Goal: Information Seeking & Learning: Understand process/instructions

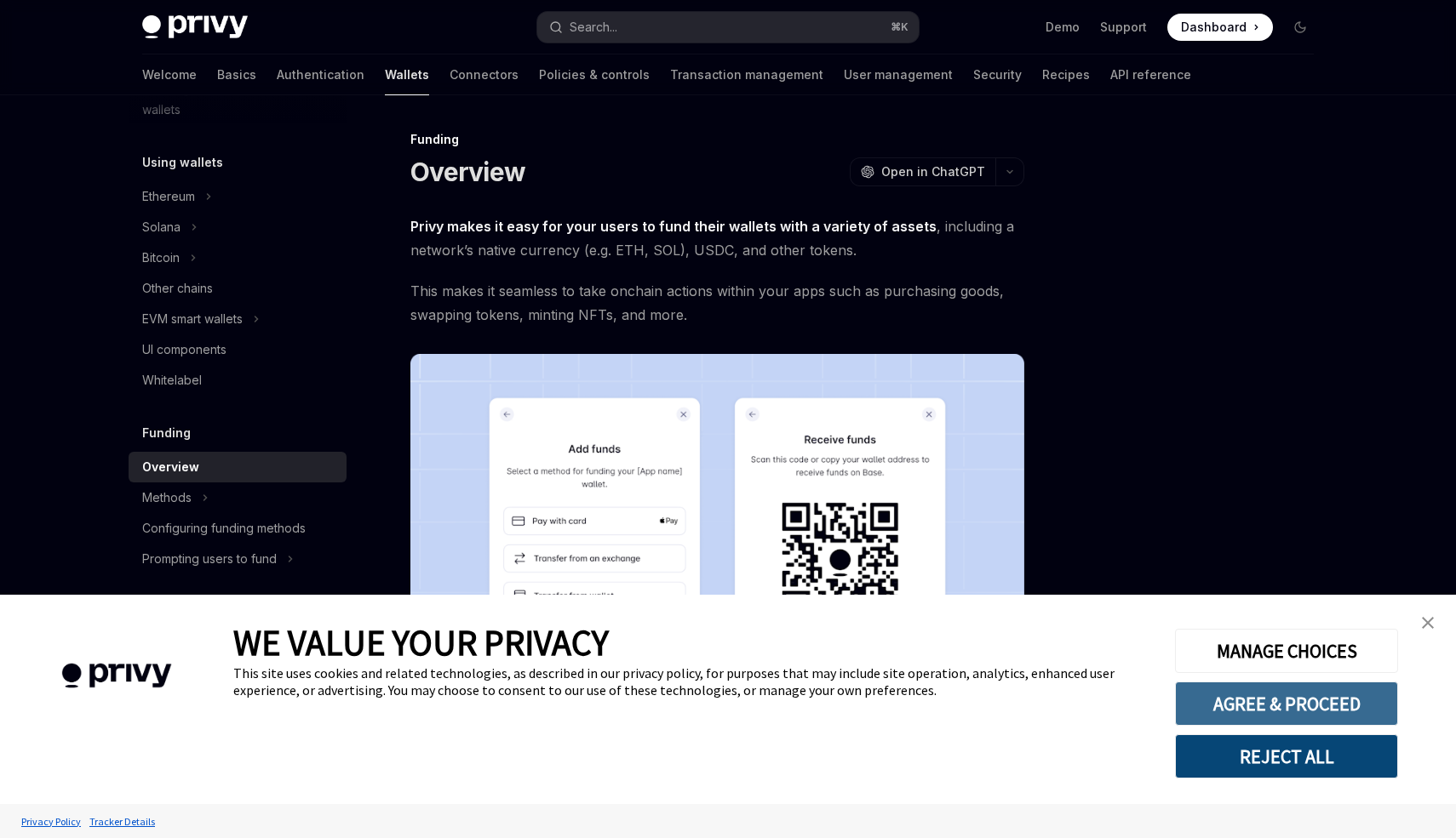
scroll to position [3, 0]
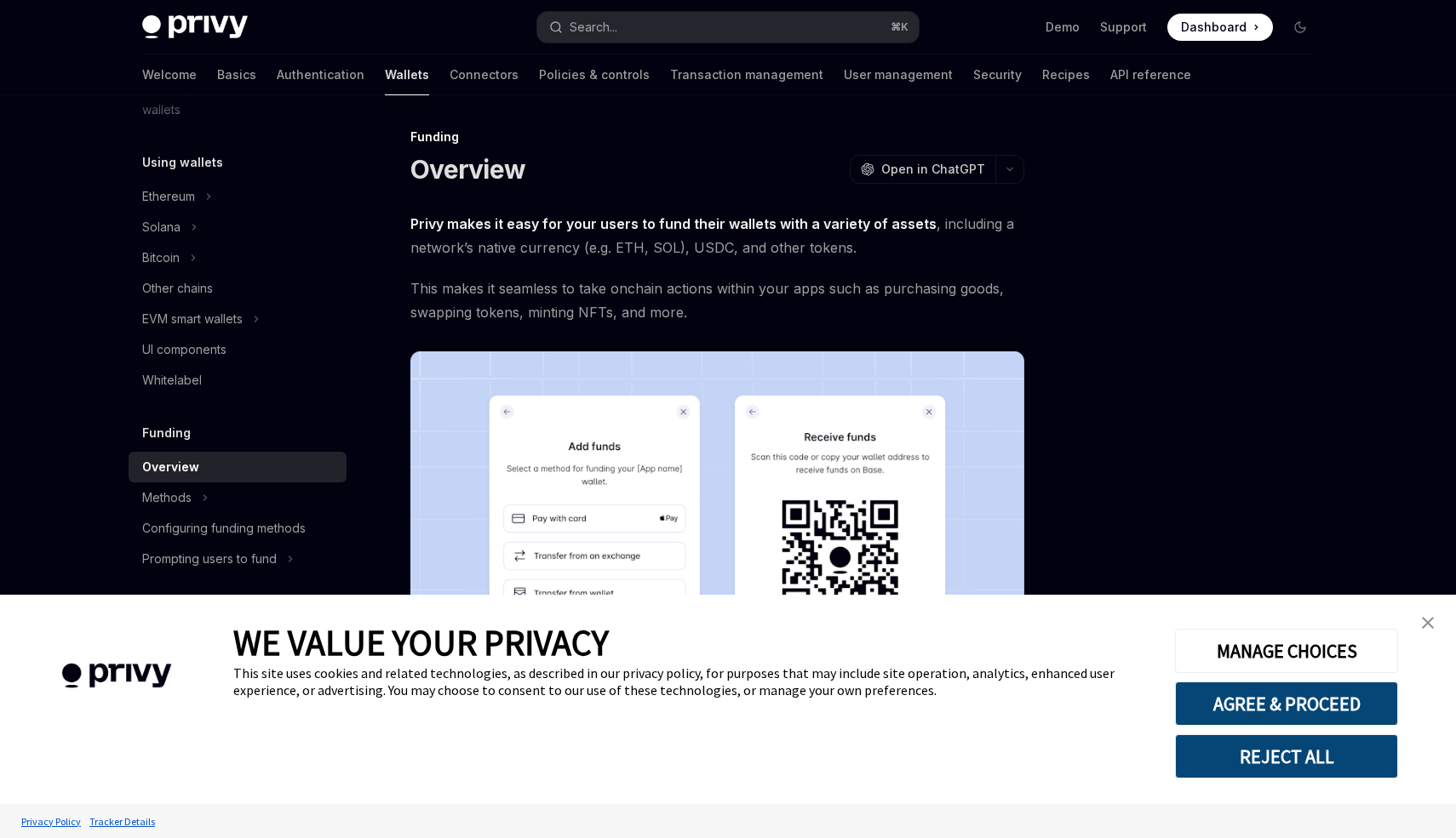
click at [1419, 617] on link "close banner" at bounding box center [1428, 623] width 34 height 34
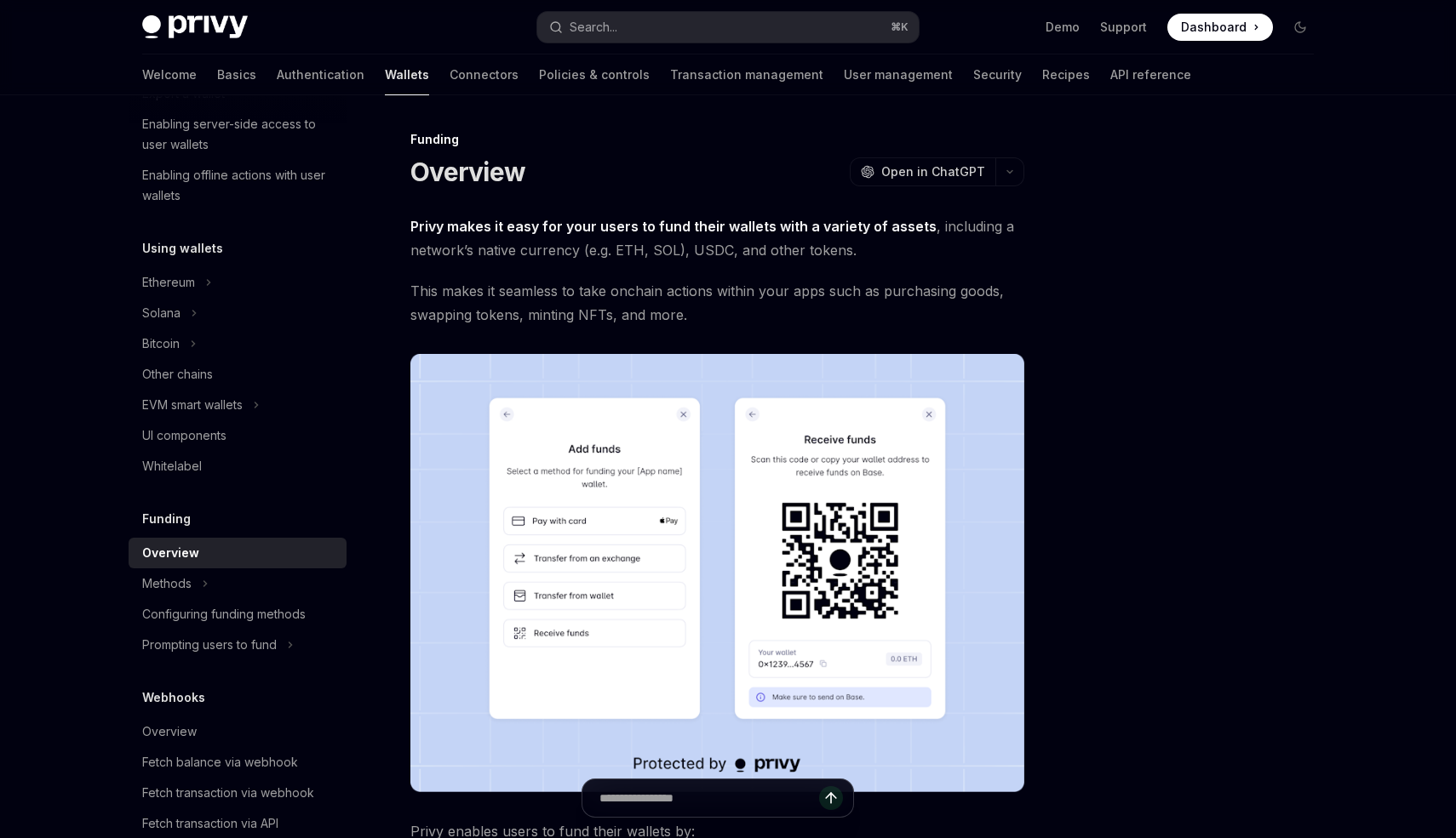
scroll to position [275, 0]
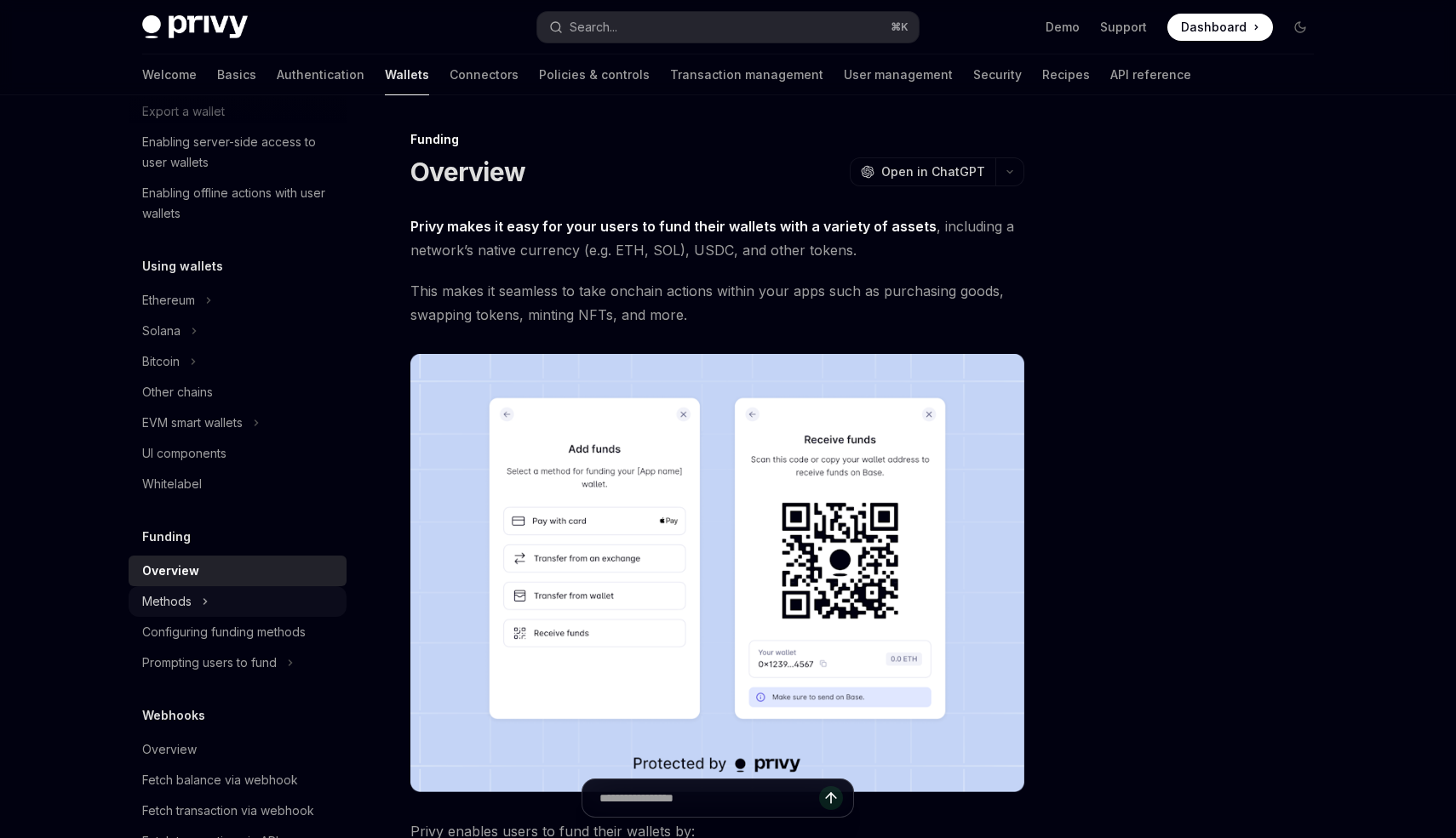
click at [215, 596] on div "Methods" at bounding box center [238, 601] width 218 height 31
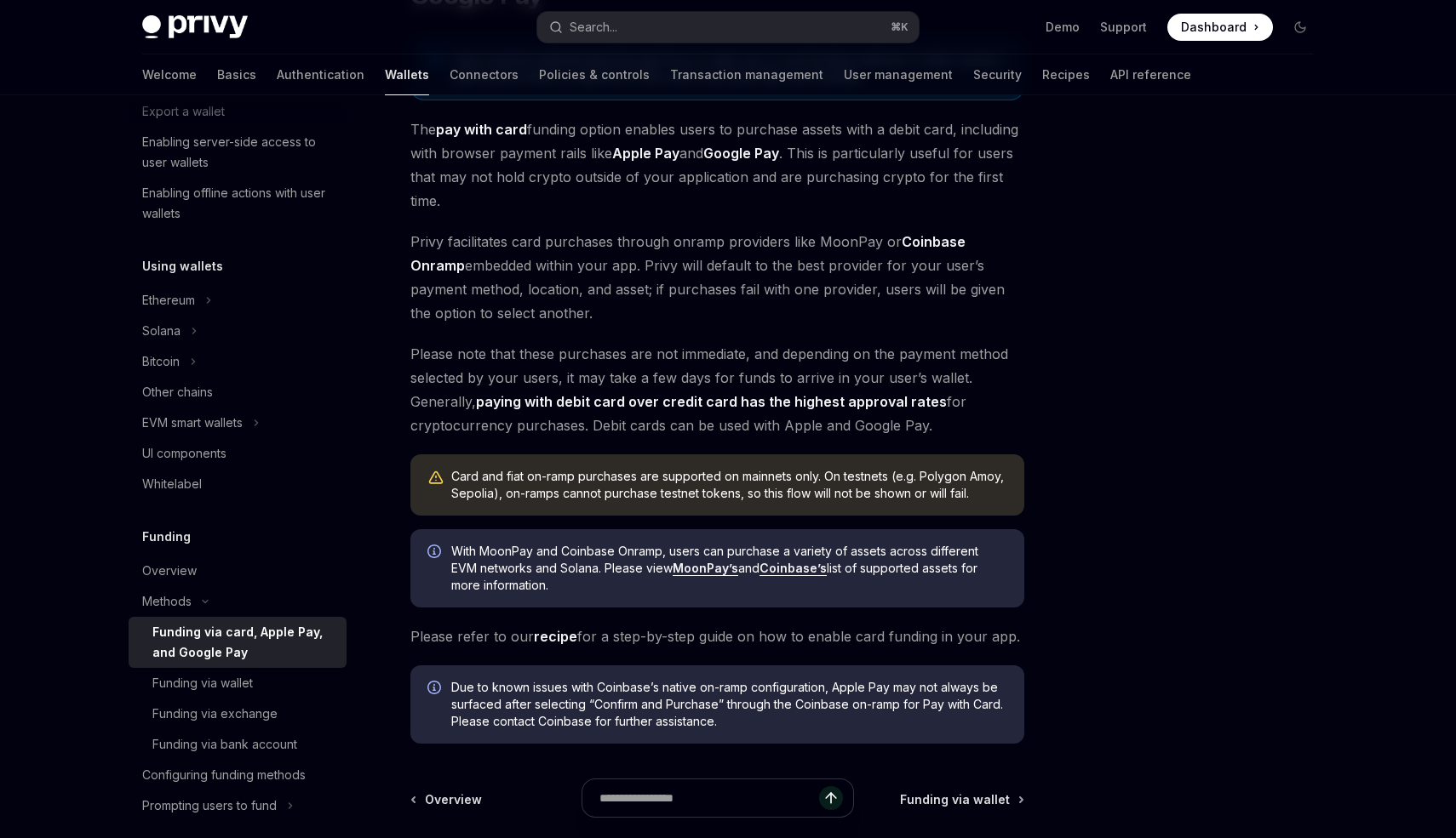
scroll to position [389, 0]
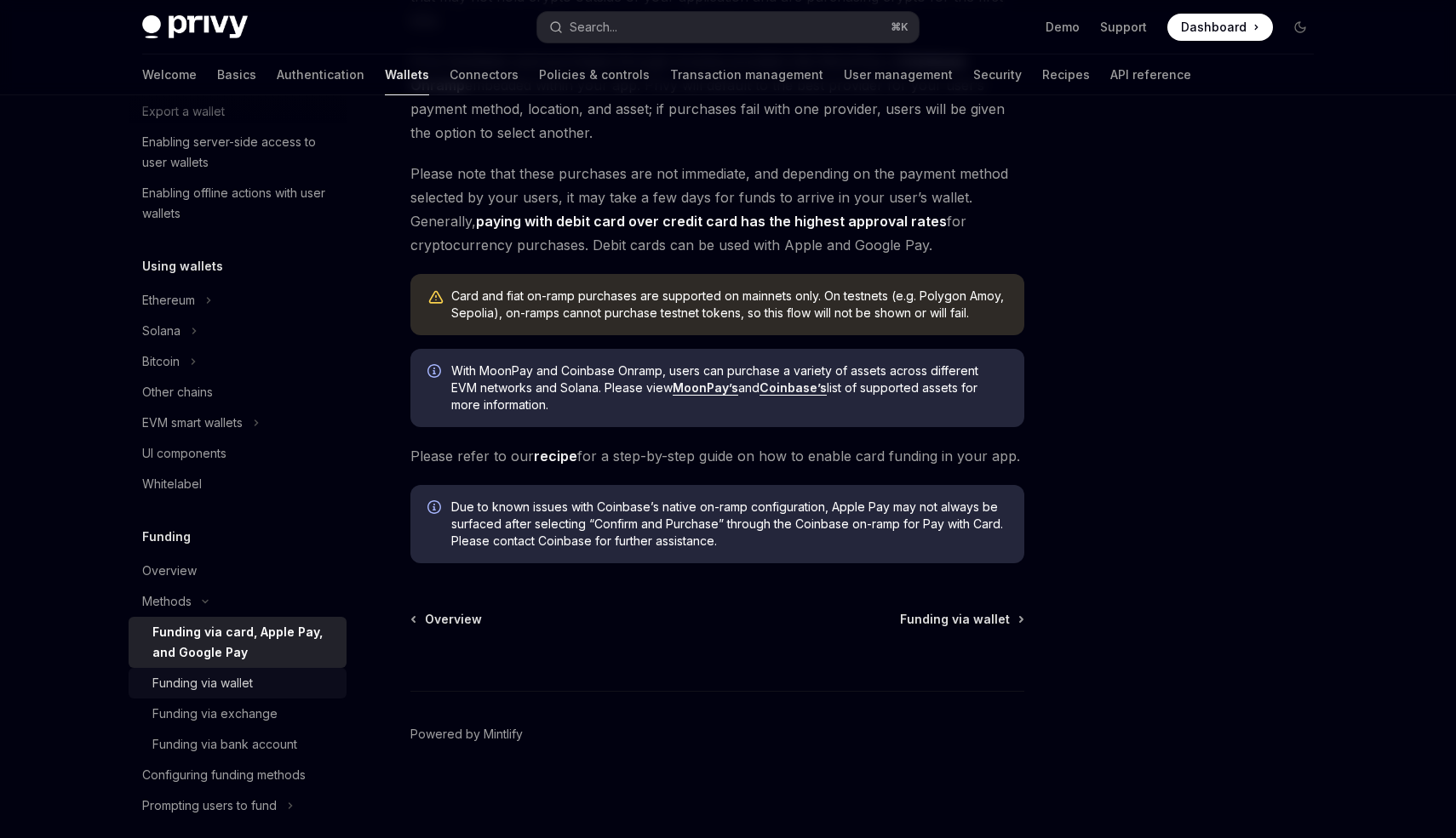
click at [230, 670] on link "Funding via wallet" at bounding box center [238, 683] width 218 height 31
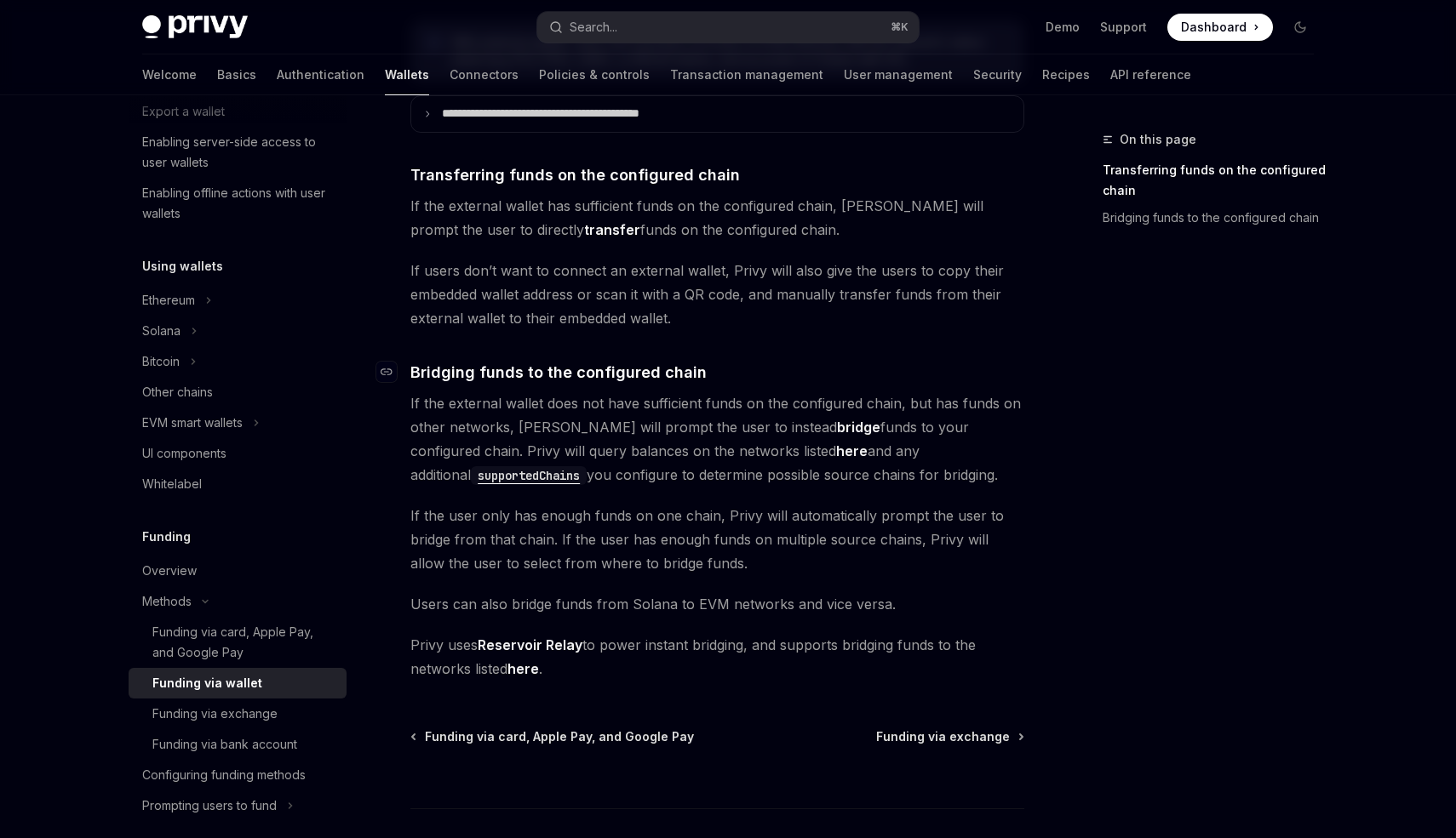
scroll to position [463, 0]
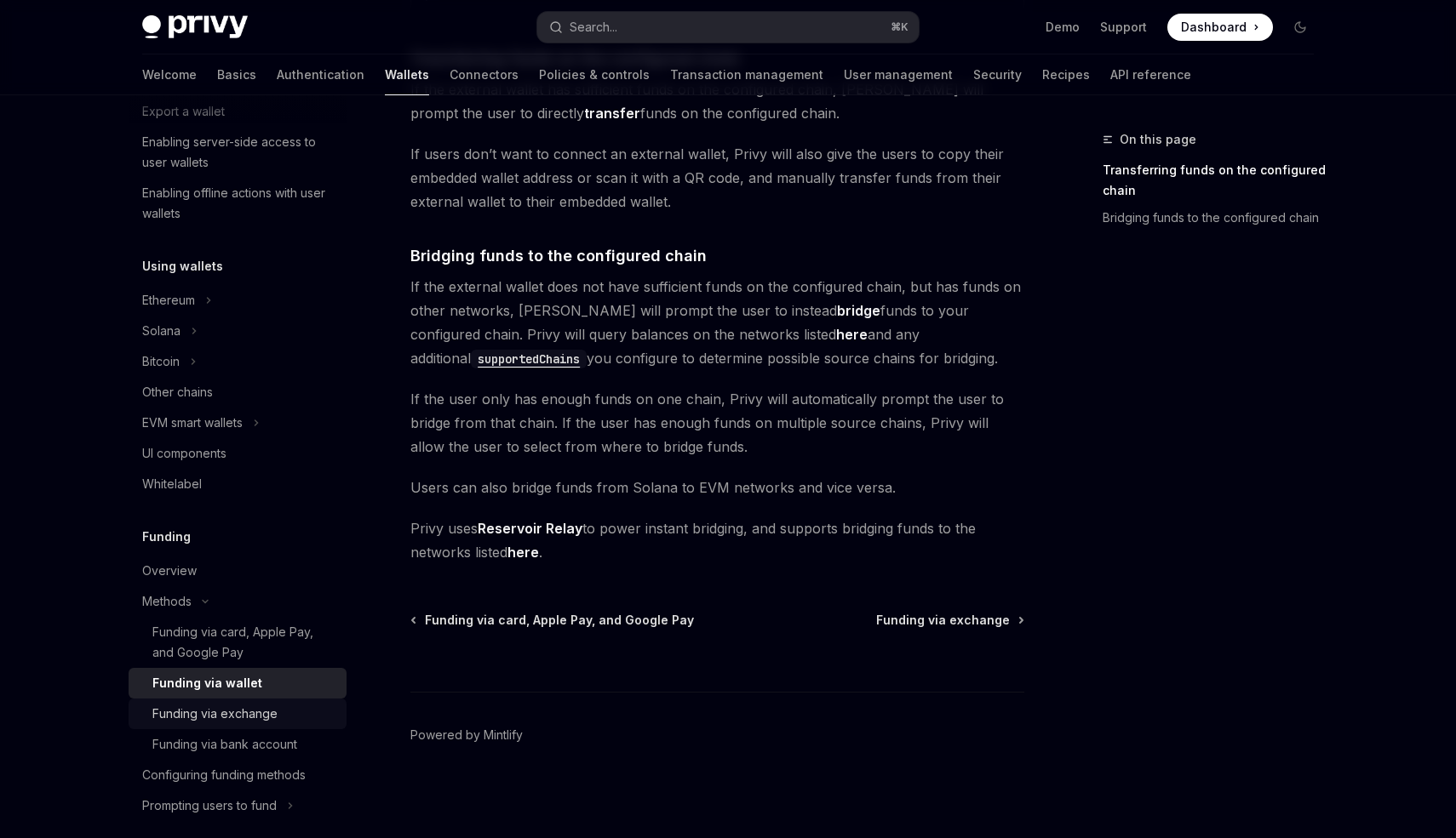
click at [228, 702] on link "Funding via exchange" at bounding box center [238, 714] width 218 height 31
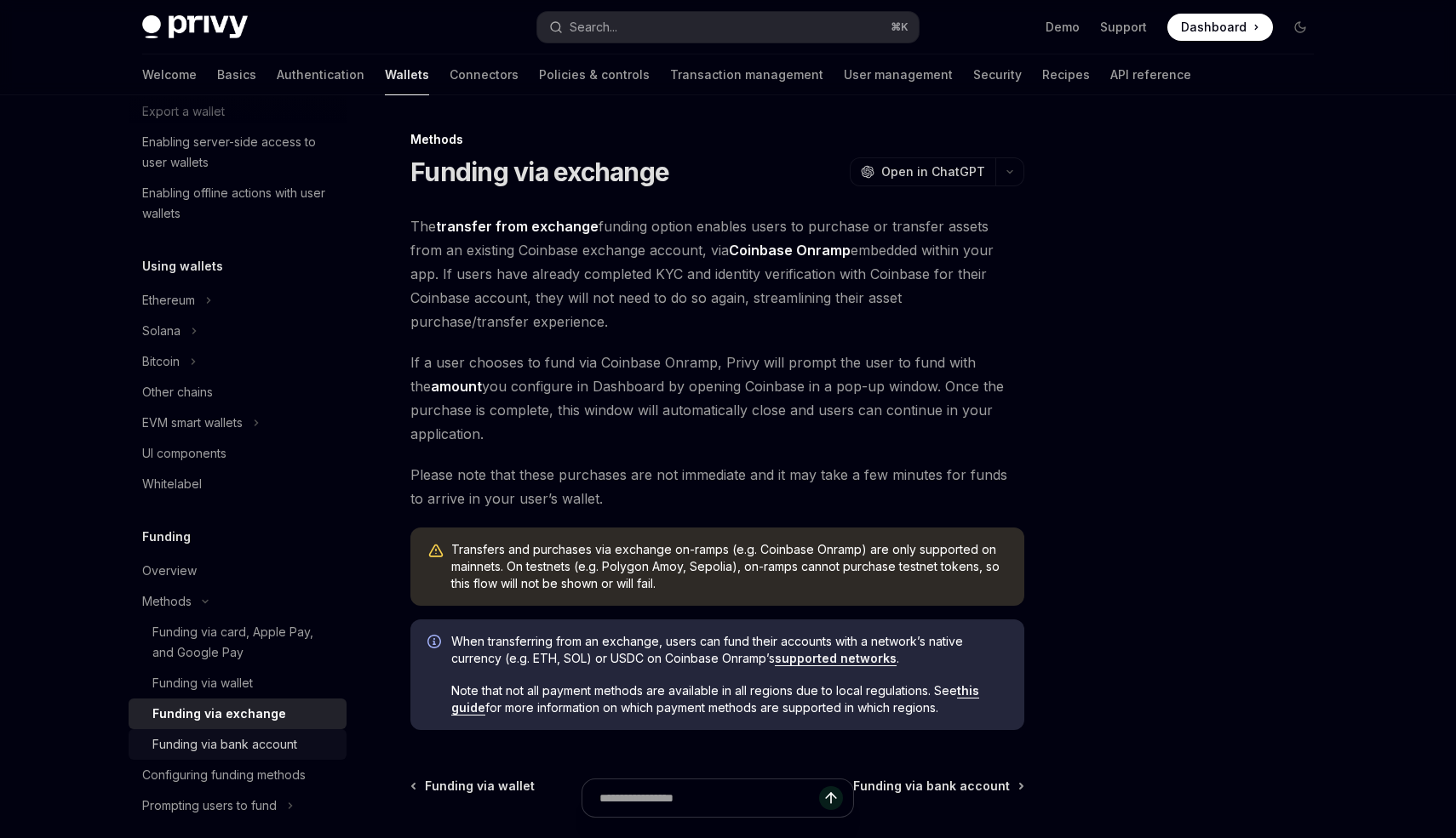
click at [256, 739] on div "Funding via bank account" at bounding box center [225, 745] width 145 height 20
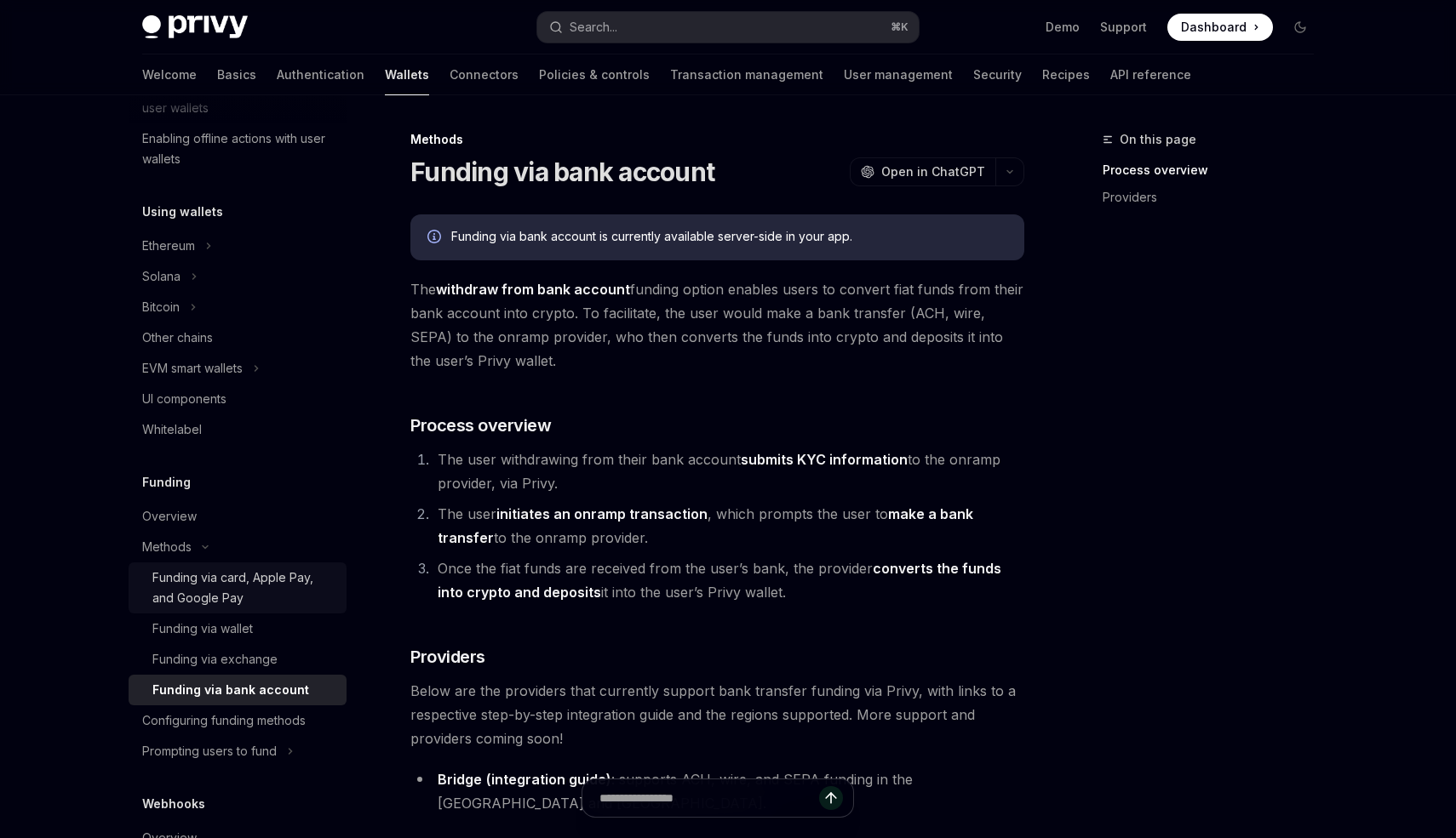
scroll to position [359, 0]
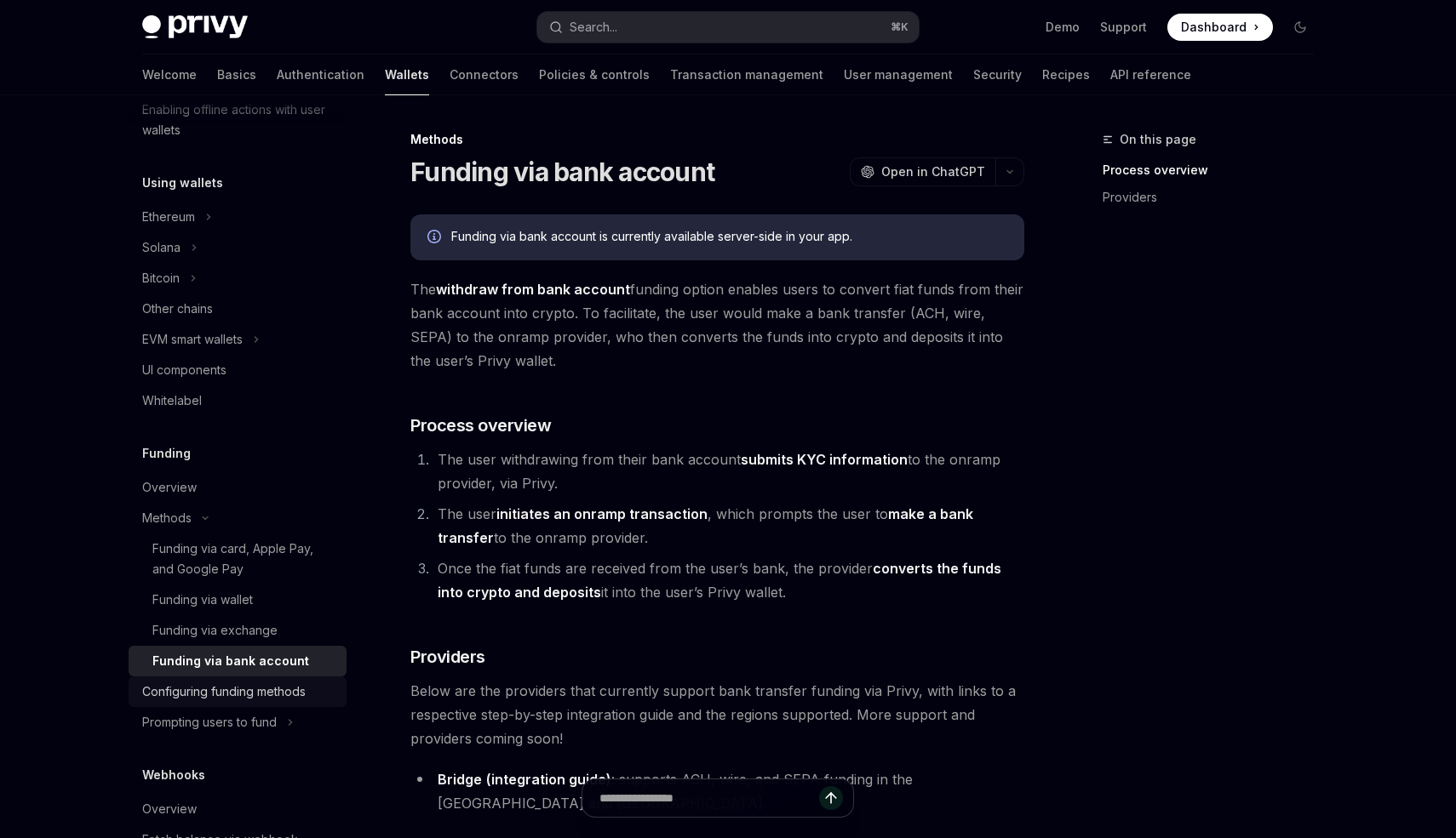
click at [270, 697] on div "Configuring funding methods" at bounding box center [224, 692] width 164 height 20
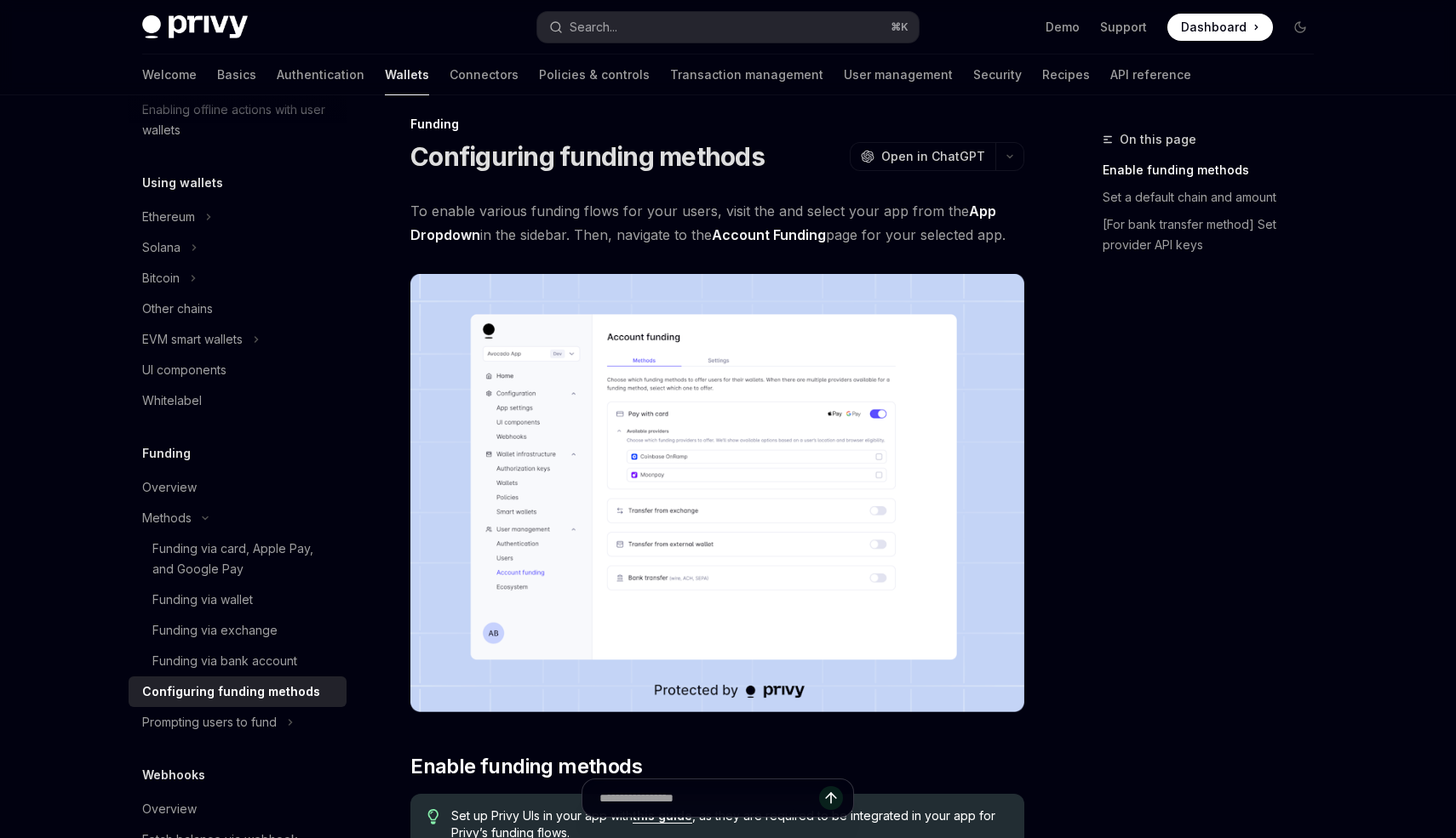
scroll to position [20, 0]
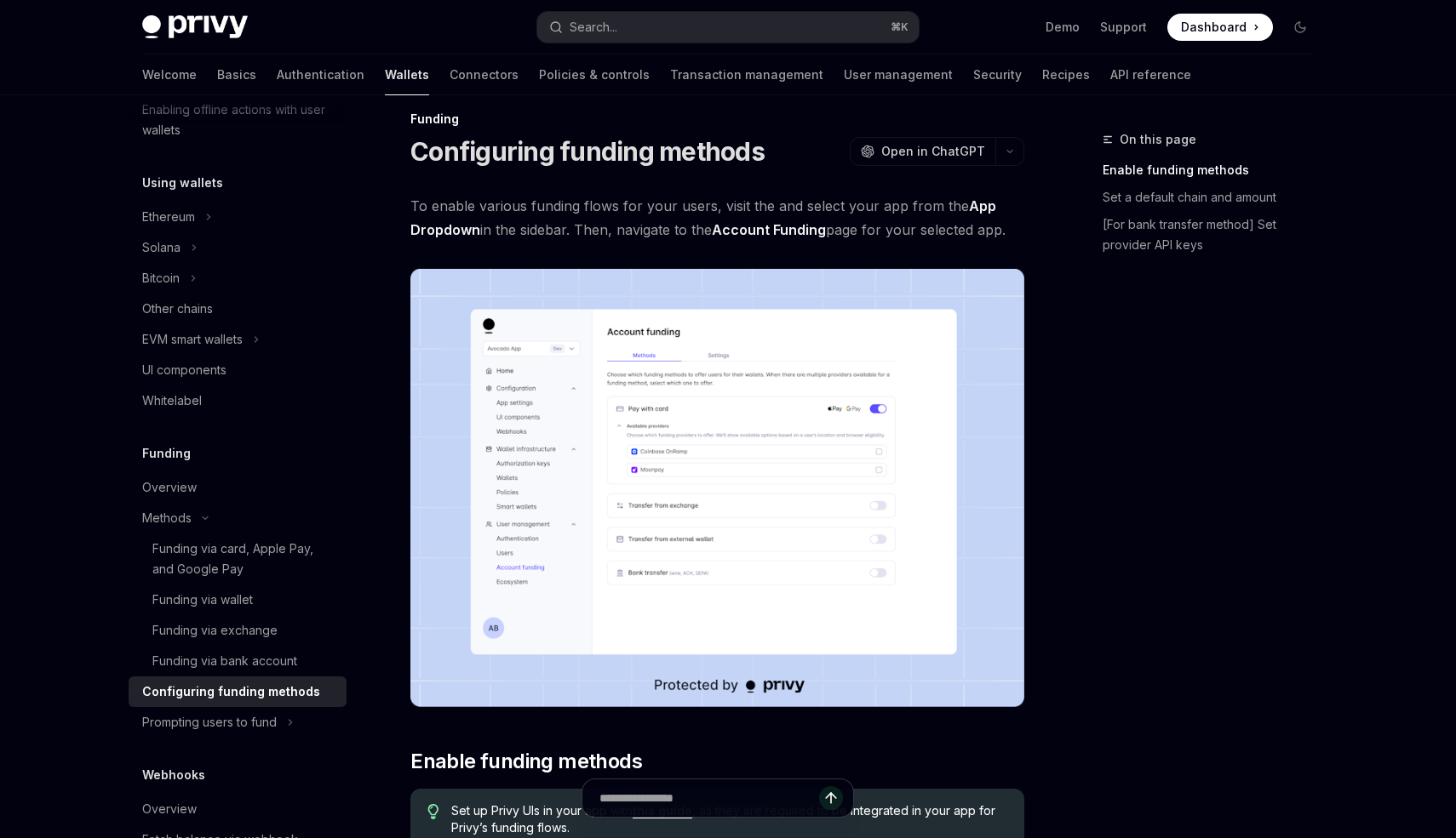
click at [1189, 622] on div "On this page Enable funding methods Set a default chain and amount [For bank tr…" at bounding box center [1198, 484] width 259 height 709
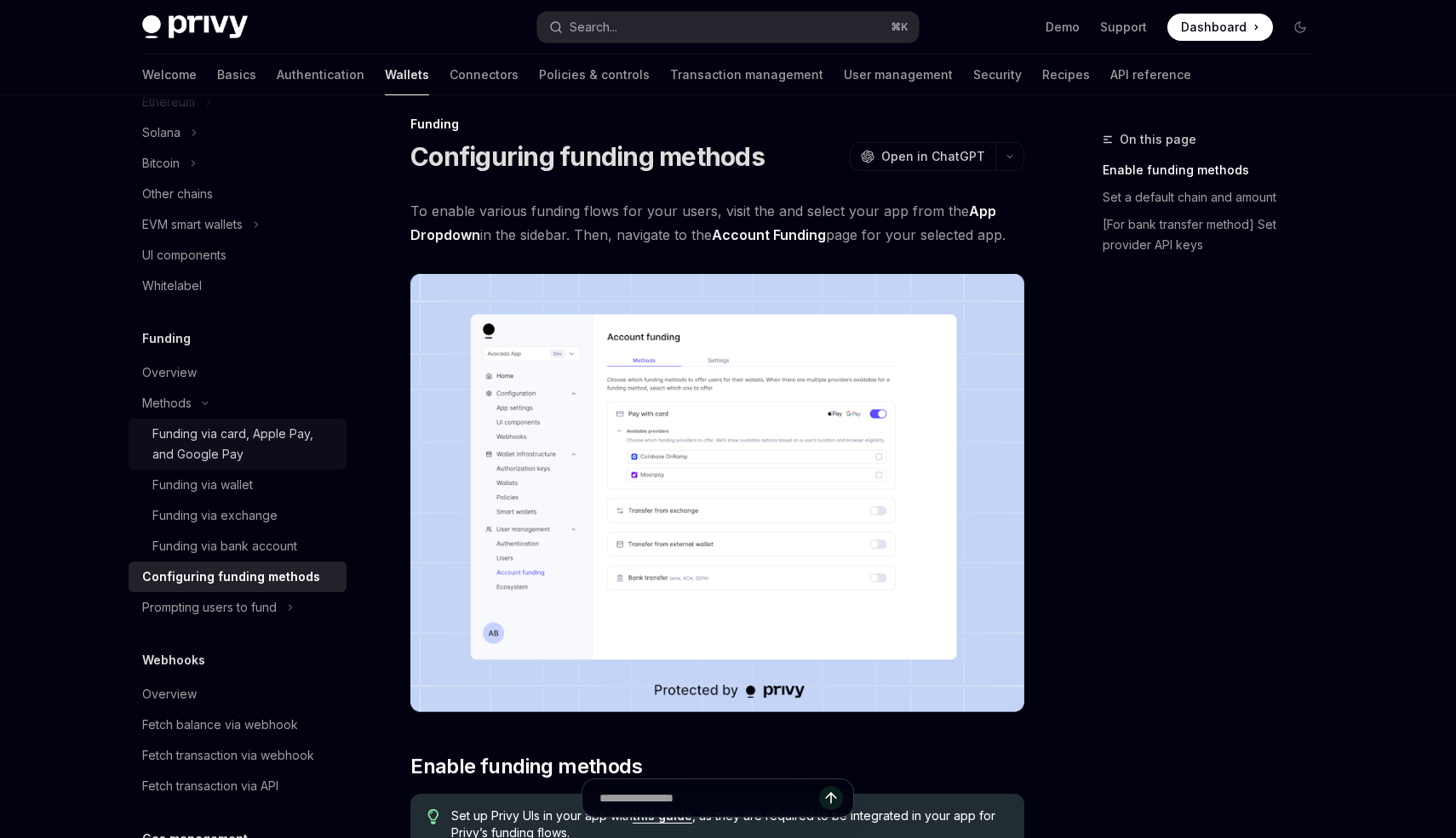
scroll to position [767, 0]
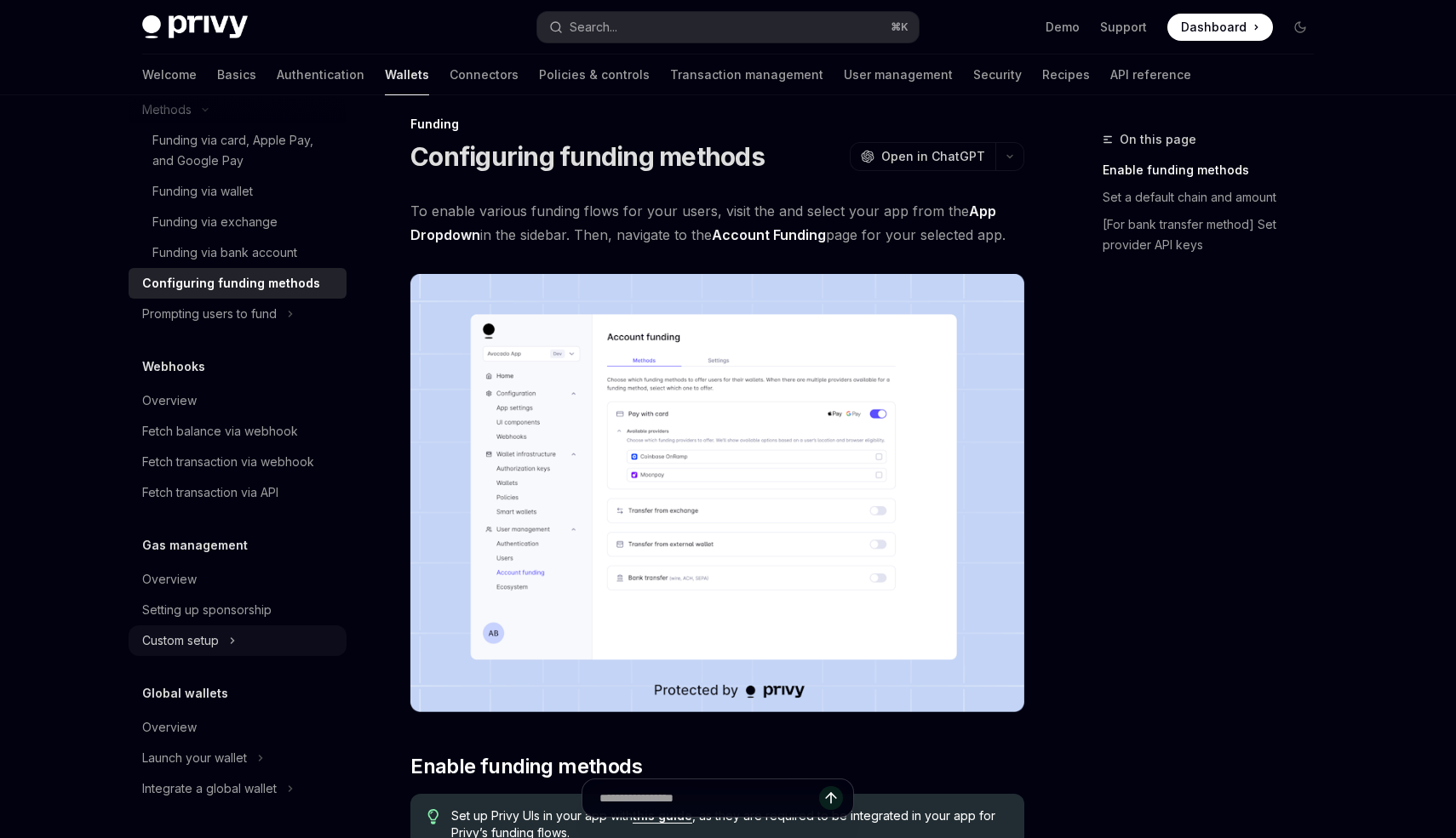
click at [239, 639] on div "Custom setup" at bounding box center [238, 640] width 218 height 31
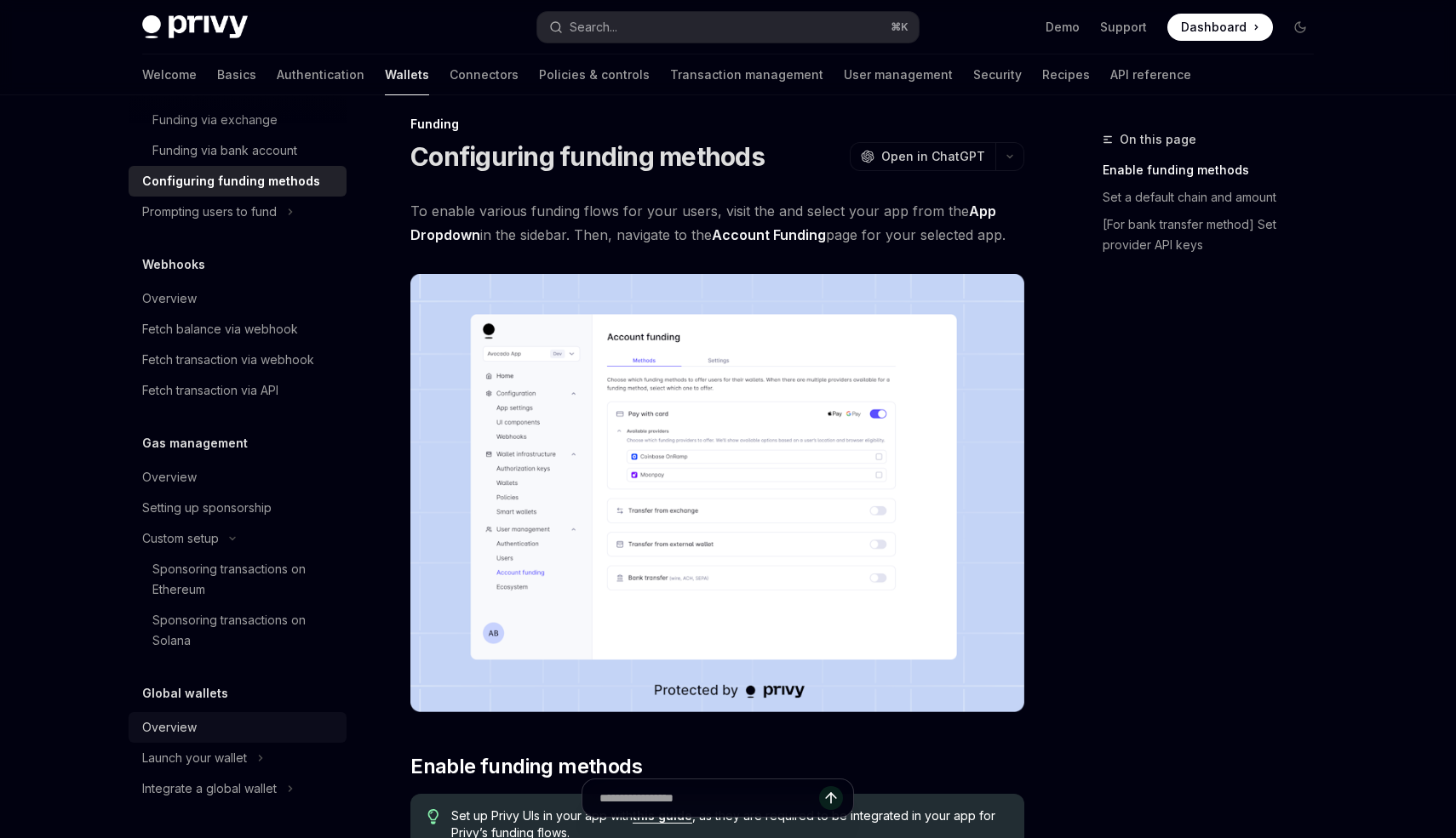
click at [186, 742] on link "Overview" at bounding box center [238, 727] width 218 height 31
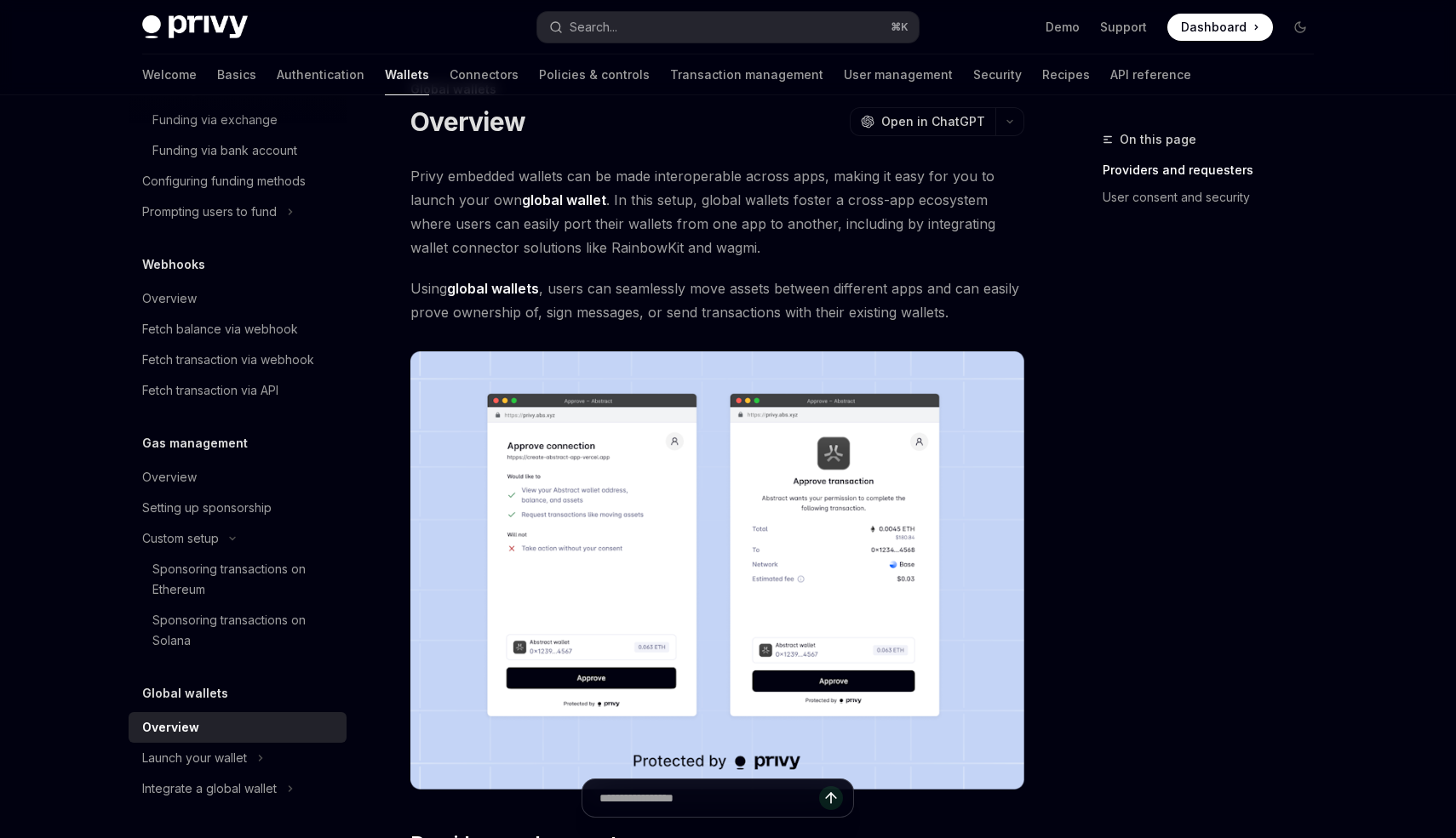
scroll to position [55, 0]
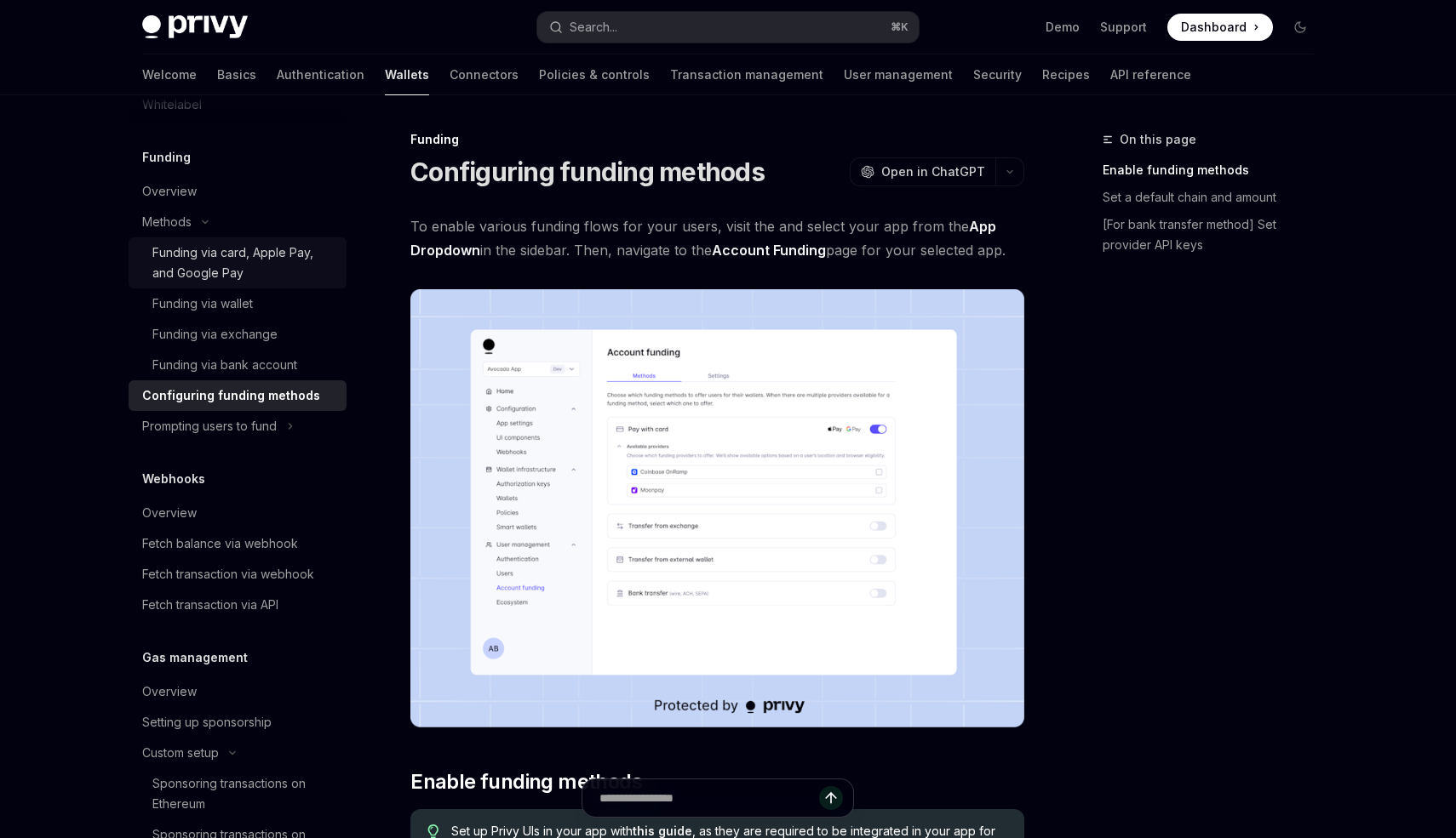
scroll to position [652, 0]
click at [198, 208] on link "Overview" at bounding box center [238, 194] width 218 height 31
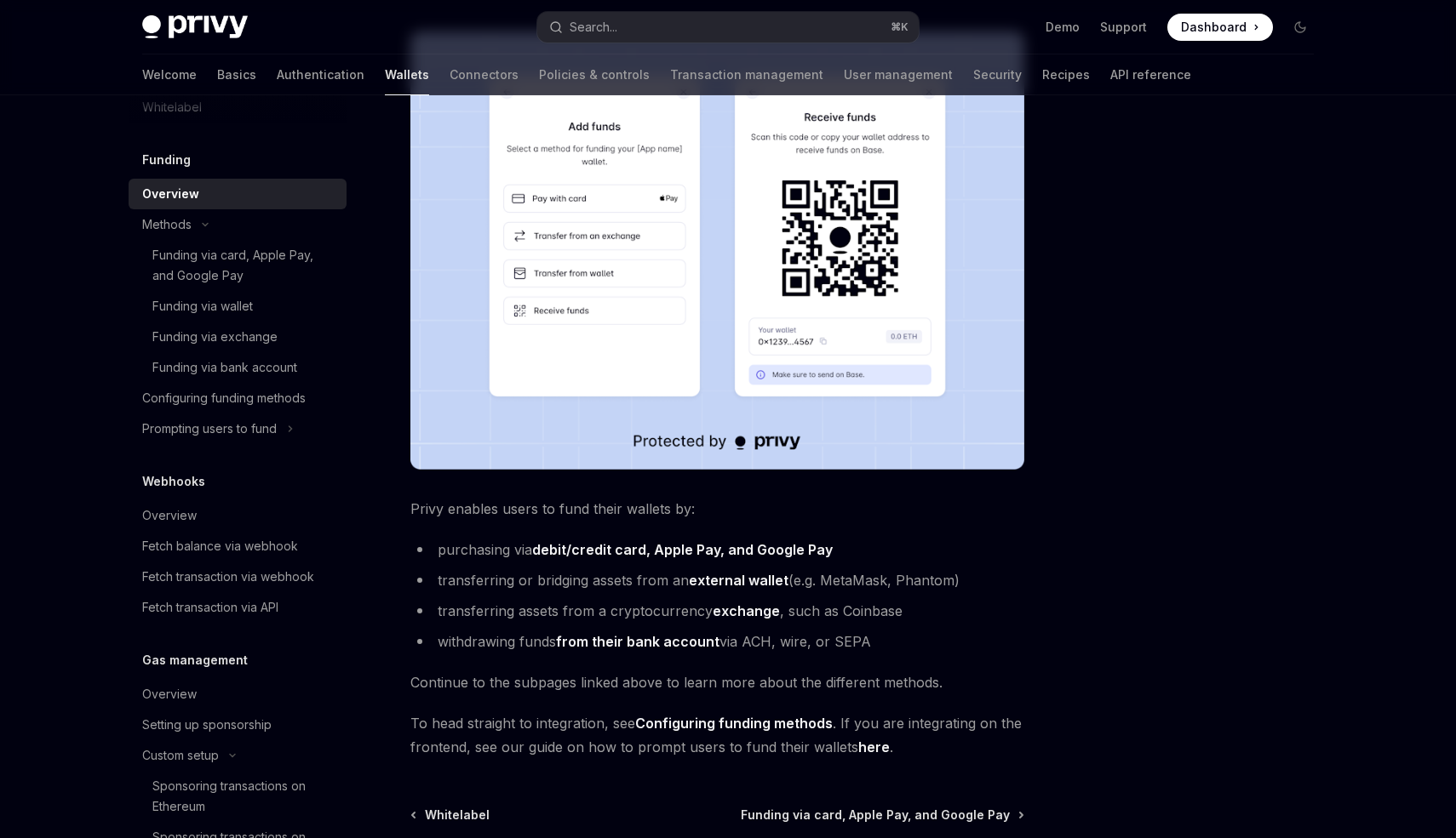
scroll to position [126, 0]
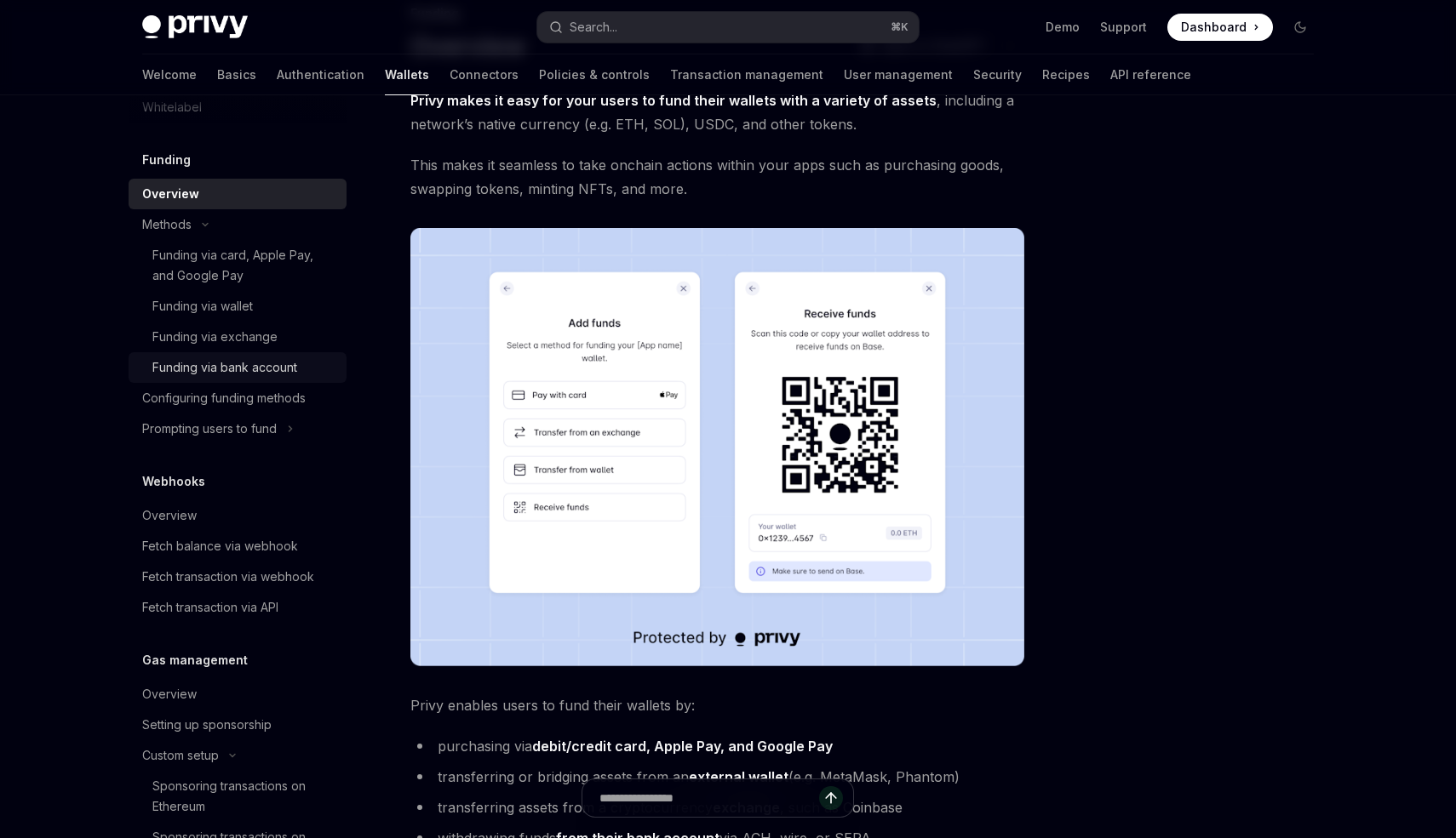
click at [162, 378] on div "Funding via bank account" at bounding box center [225, 368] width 145 height 20
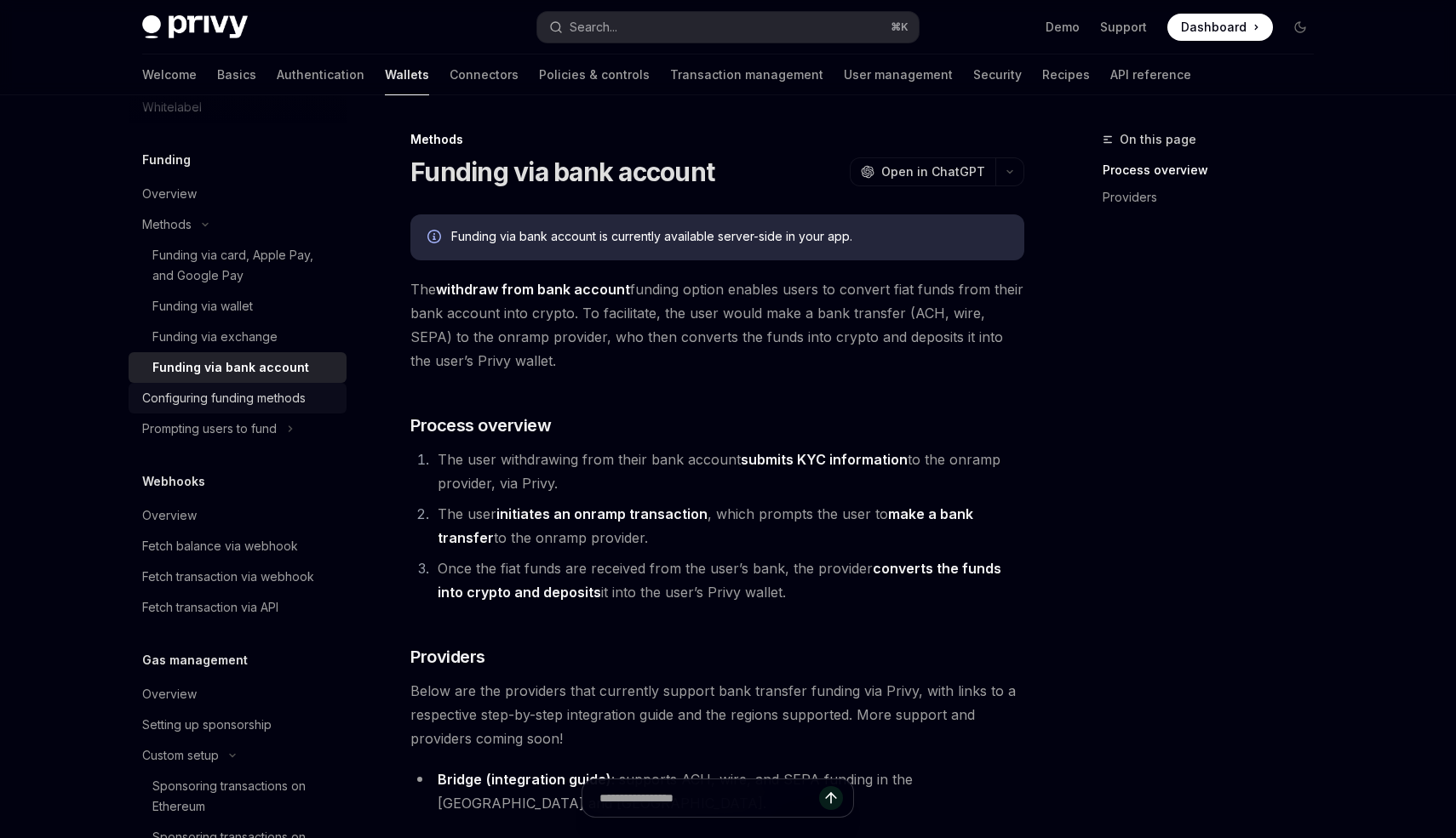
click at [157, 401] on div "Configuring funding methods" at bounding box center [224, 399] width 164 height 20
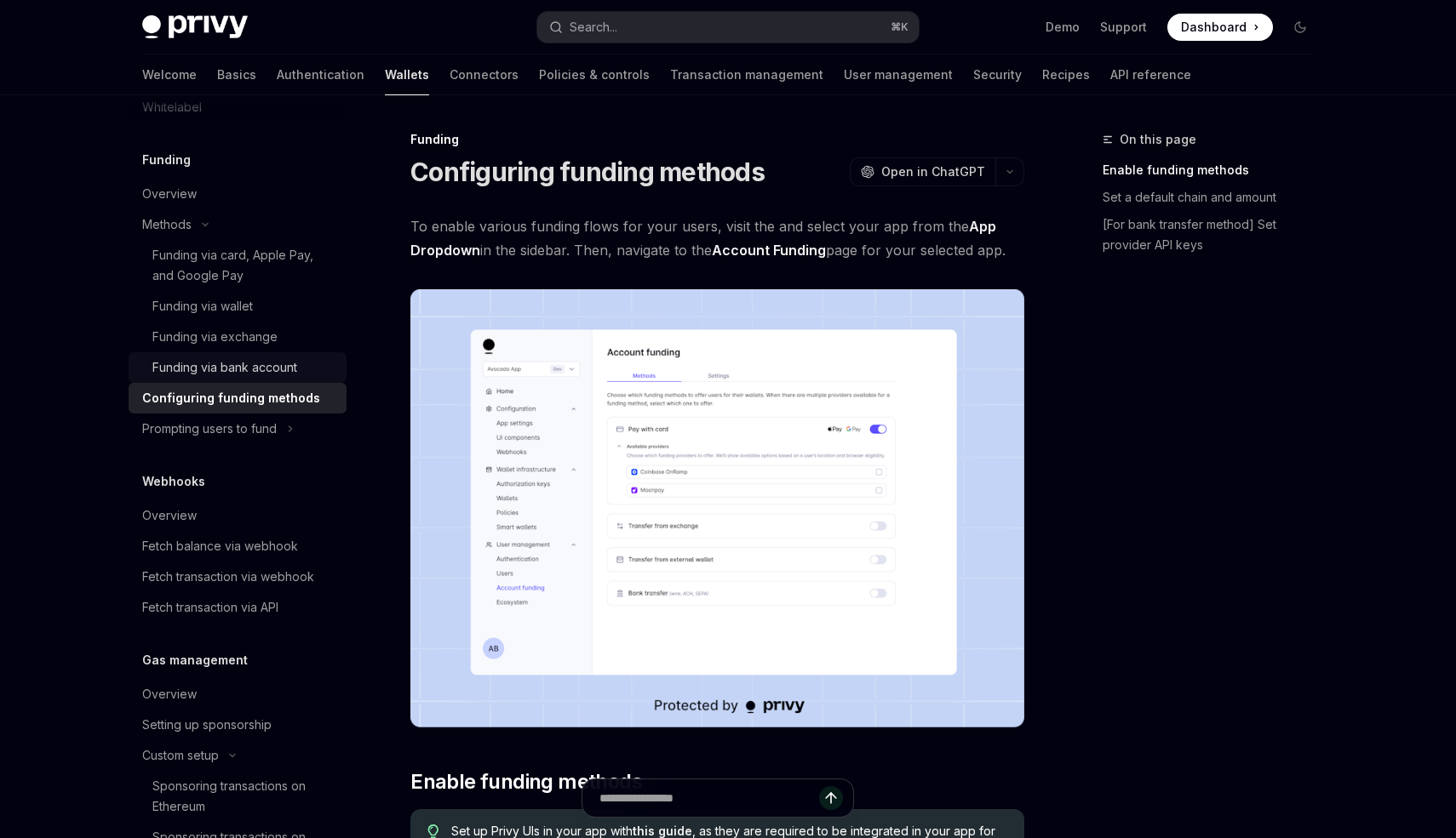
click at [190, 370] on div "Funding via bank account" at bounding box center [225, 368] width 145 height 20
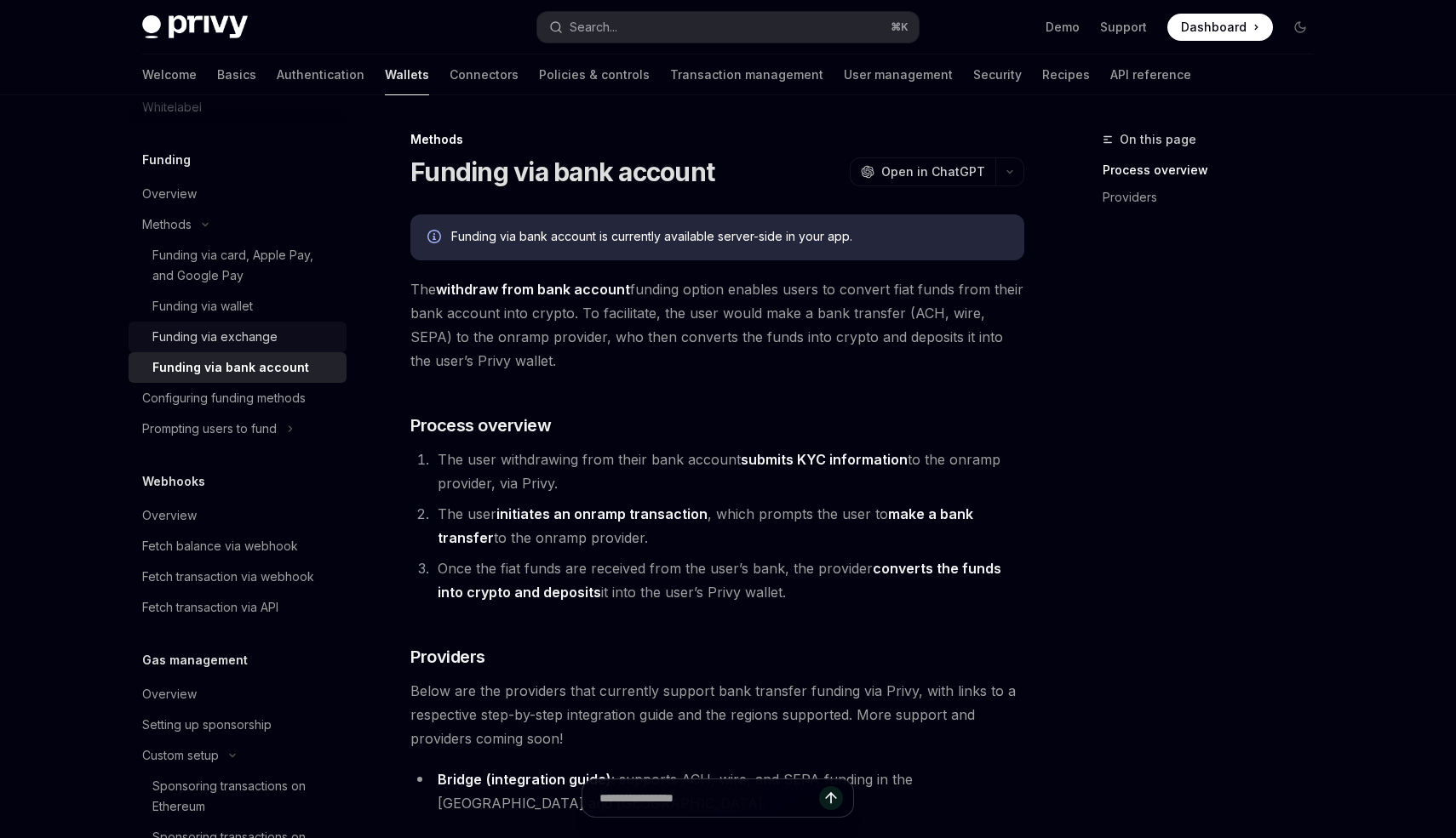
click at [215, 345] on div "Funding via exchange" at bounding box center [215, 337] width 125 height 20
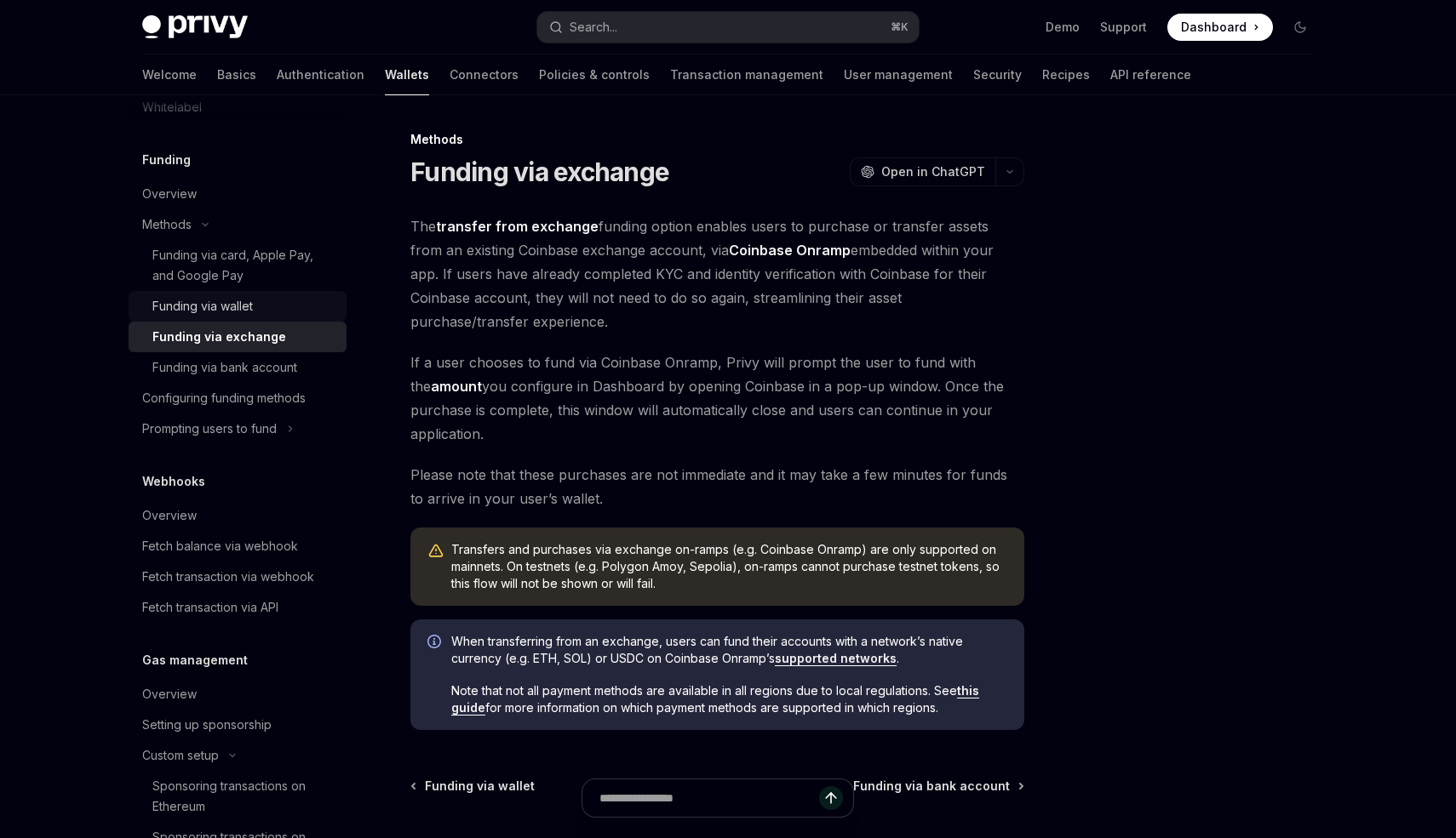
click at [246, 306] on div "Funding via wallet" at bounding box center [203, 307] width 101 height 20
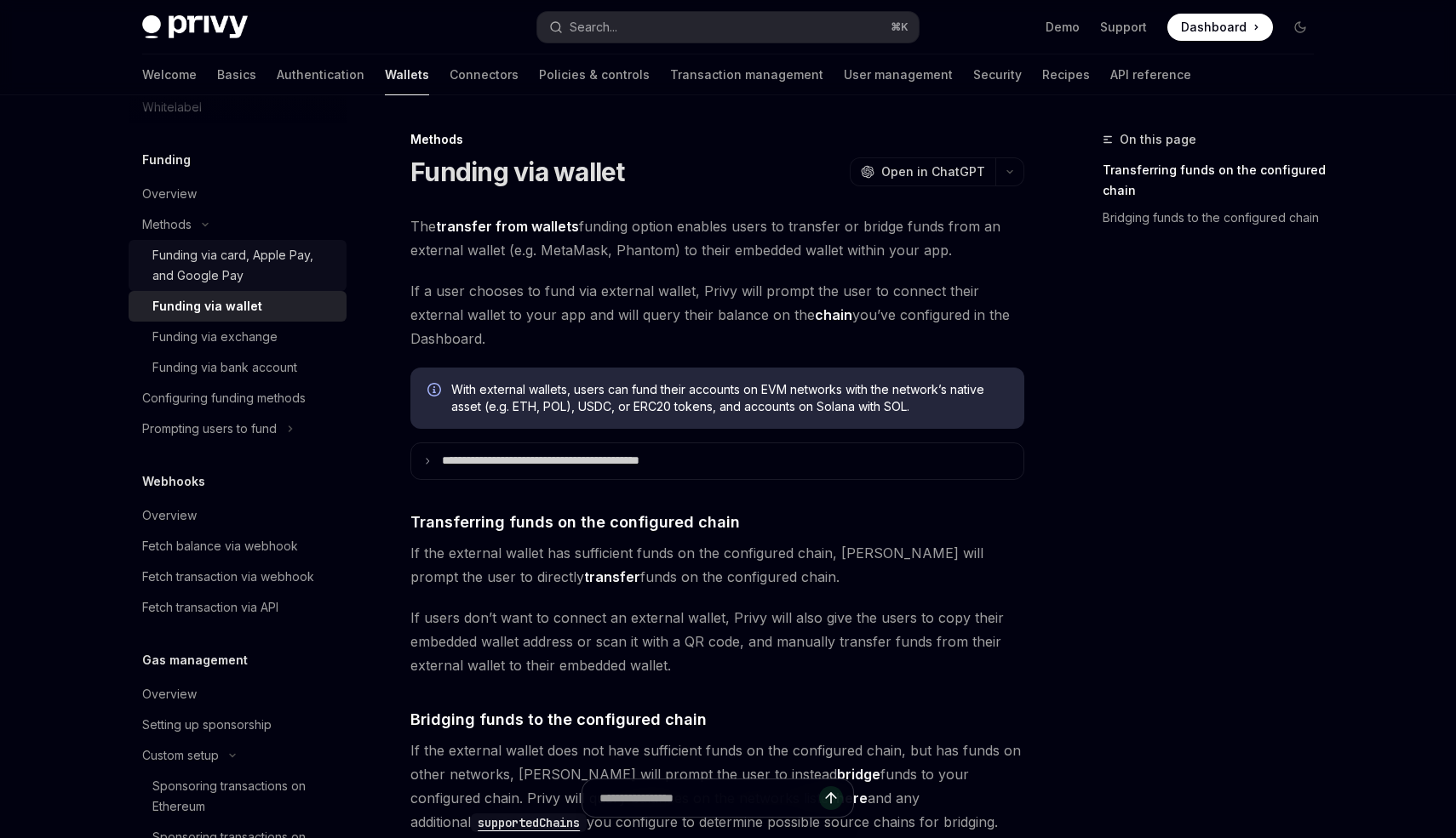
click at [261, 264] on div "Funding via card, Apple Pay, and Google Pay" at bounding box center [245, 265] width 184 height 41
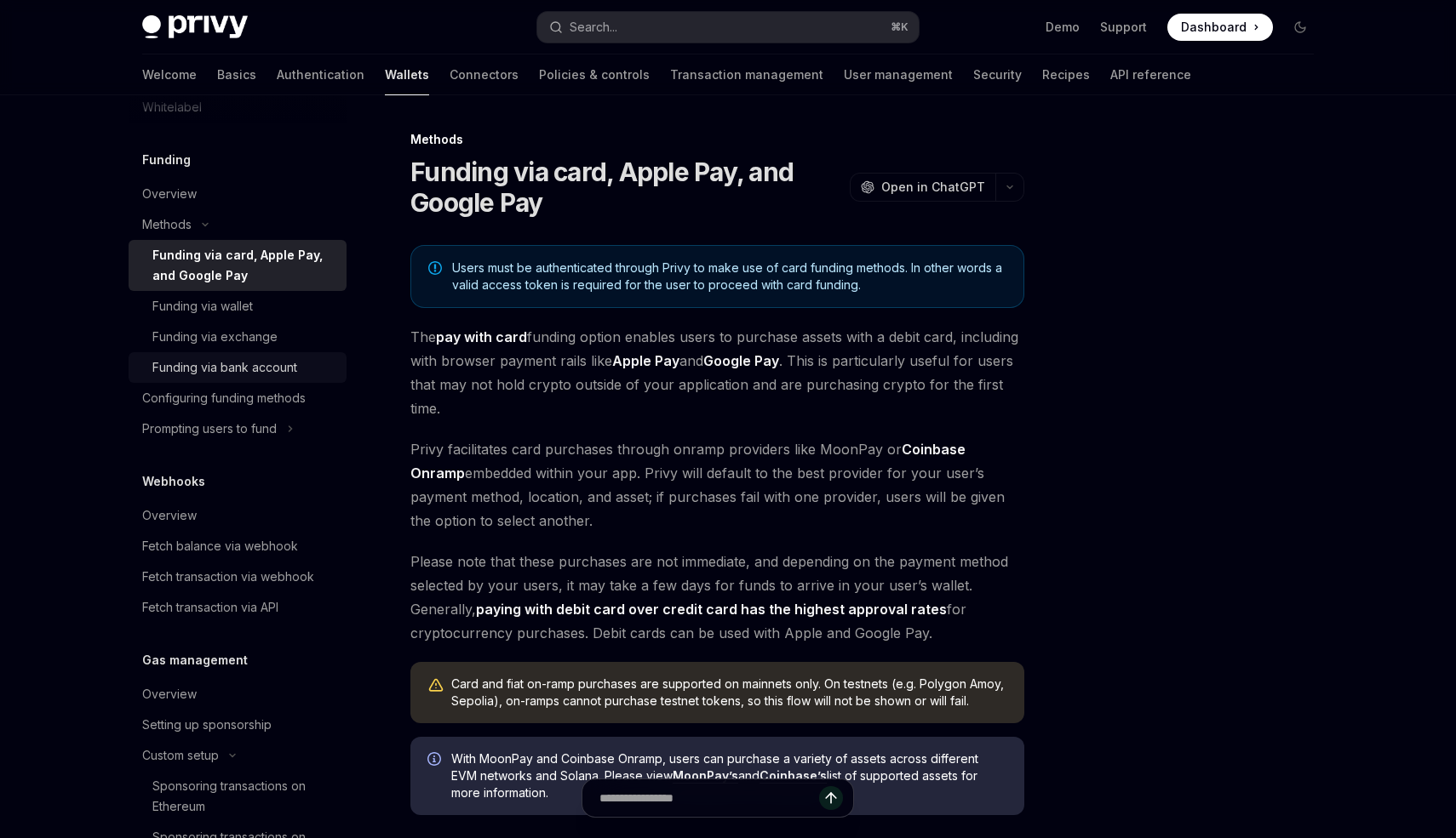
click at [235, 366] on div "Funding via bank account" at bounding box center [225, 368] width 145 height 20
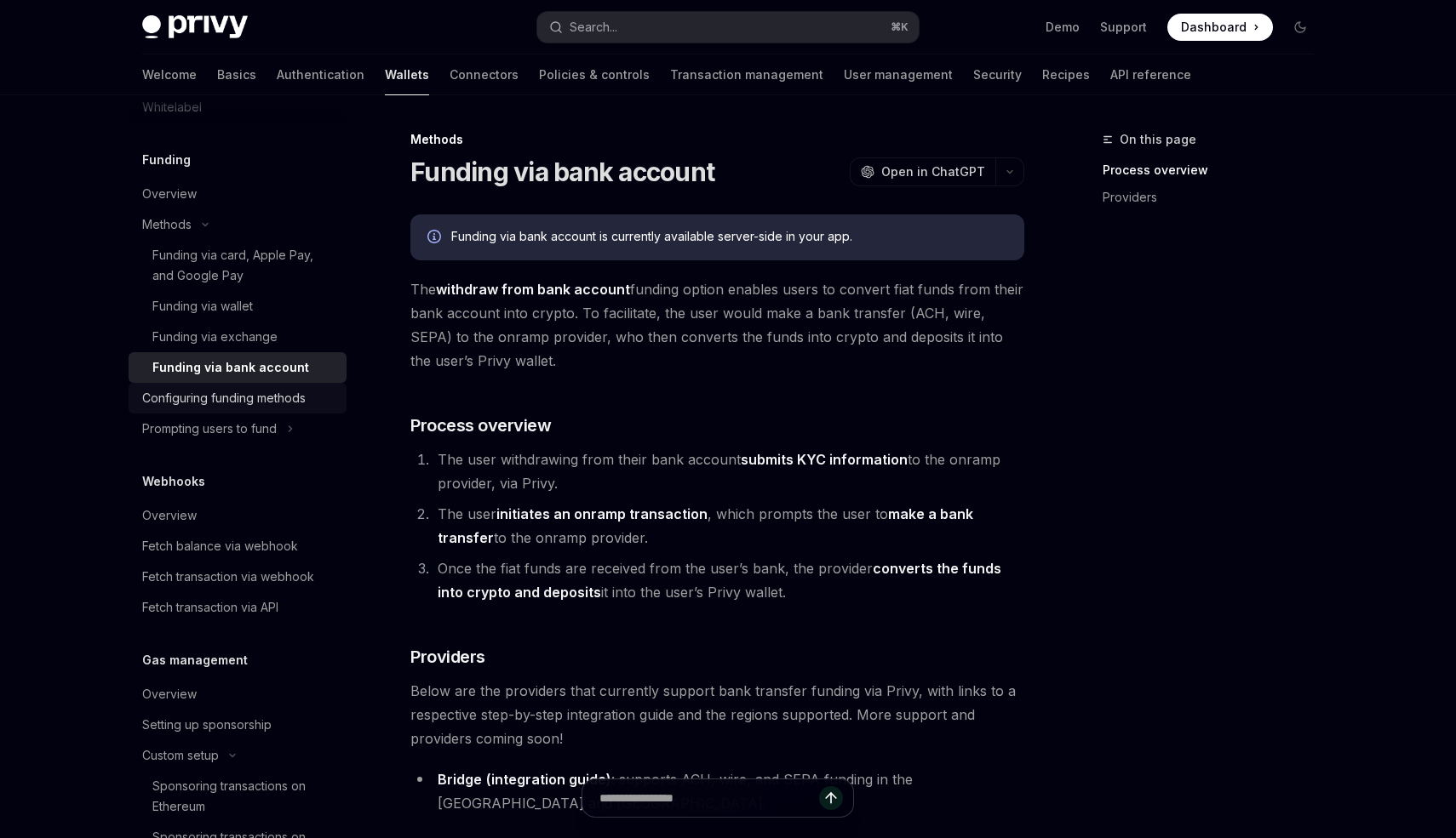
click at [232, 391] on div "Configuring funding methods" at bounding box center [224, 399] width 164 height 20
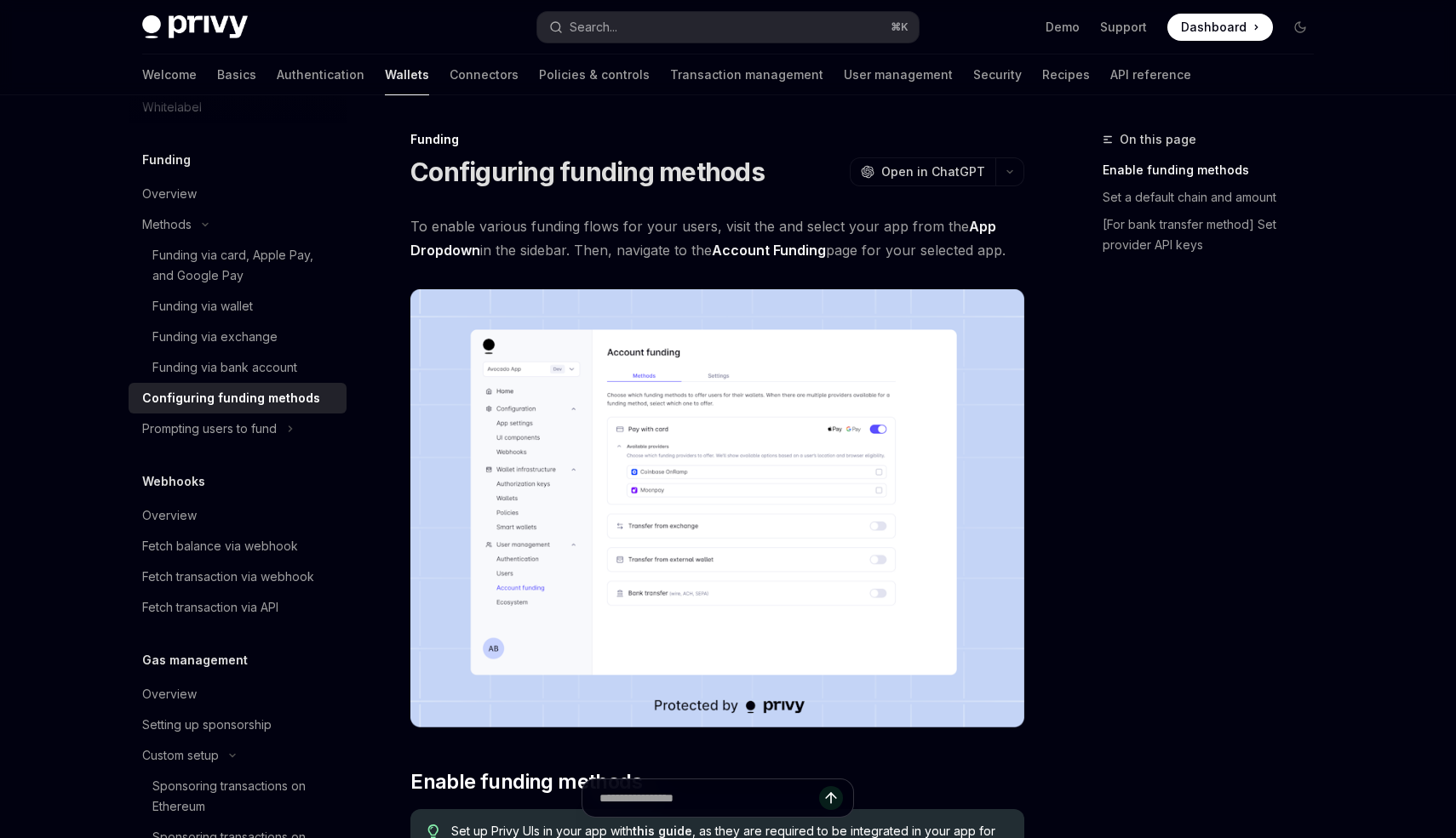
click at [232, 412] on link "Configuring funding methods" at bounding box center [238, 399] width 218 height 31
click at [234, 423] on div "Prompting users to fund" at bounding box center [209, 428] width 135 height 20
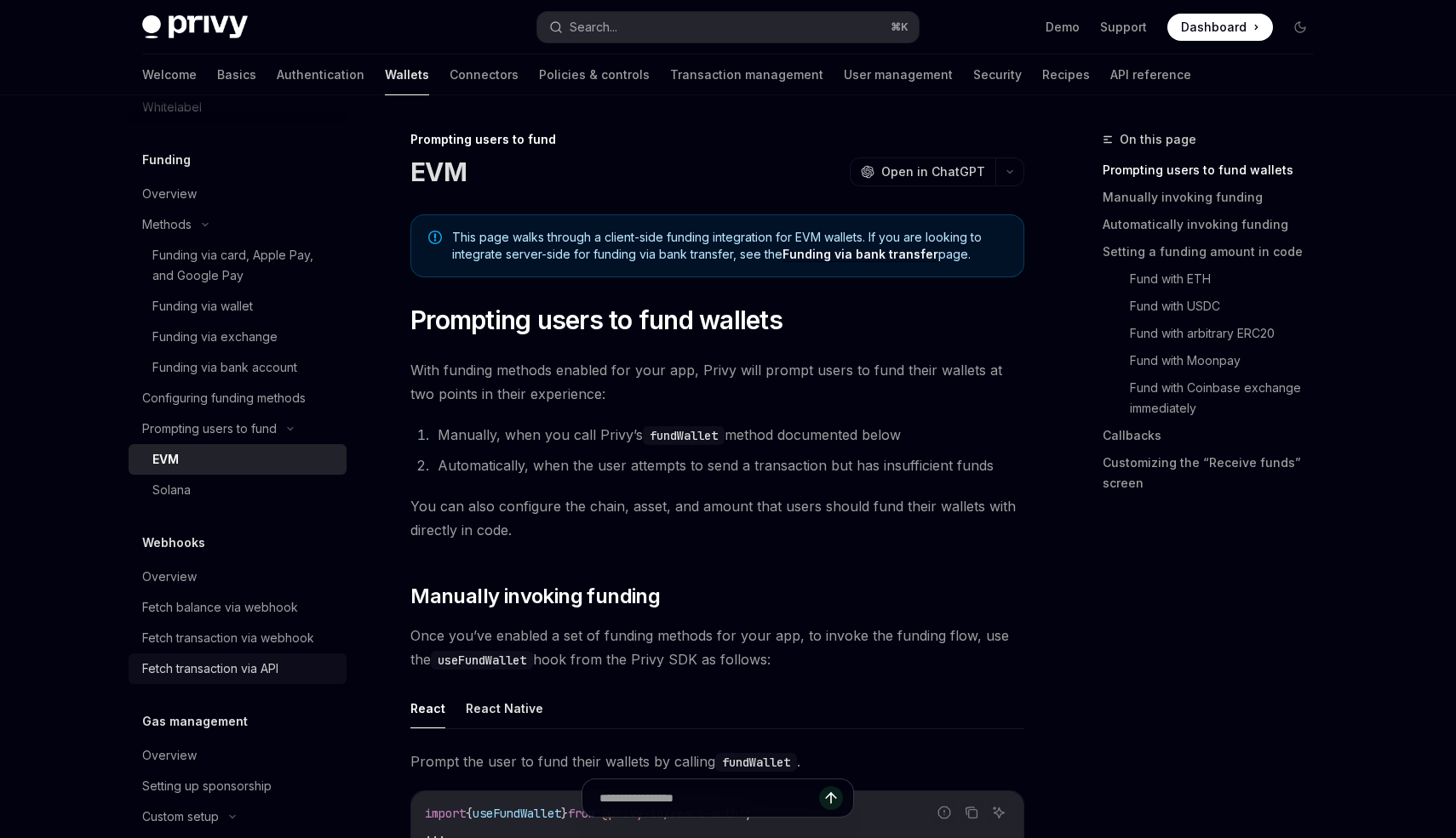
type textarea "*"
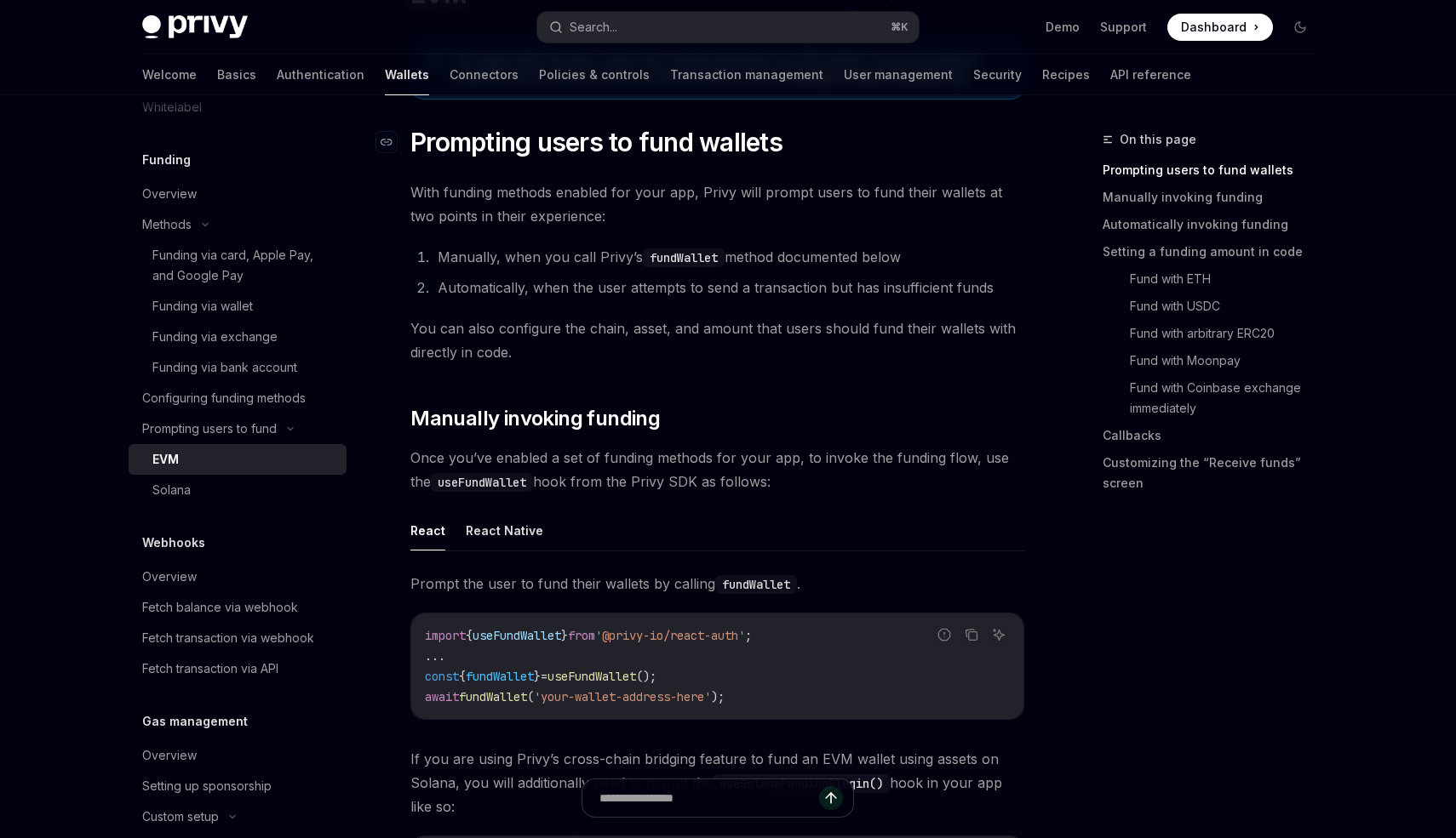
scroll to position [153, 0]
